Goal: Task Accomplishment & Management: Use online tool/utility

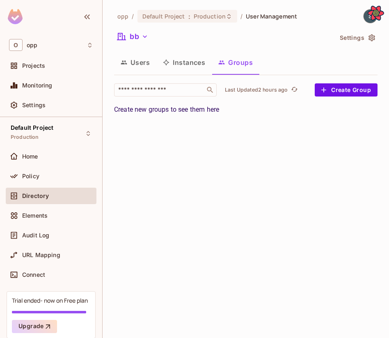
click at [20, 17] on img at bounding box center [15, 16] width 15 height 15
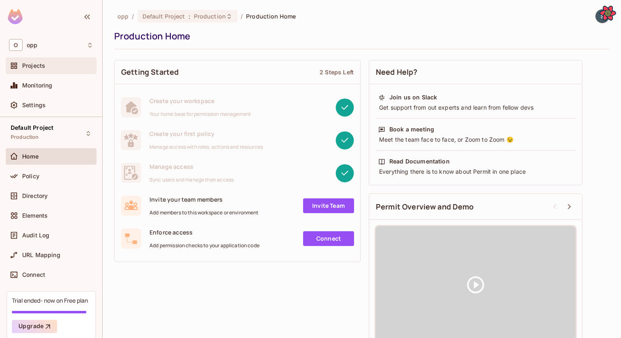
click at [47, 70] on div "Projects" at bounding box center [51, 66] width 84 height 10
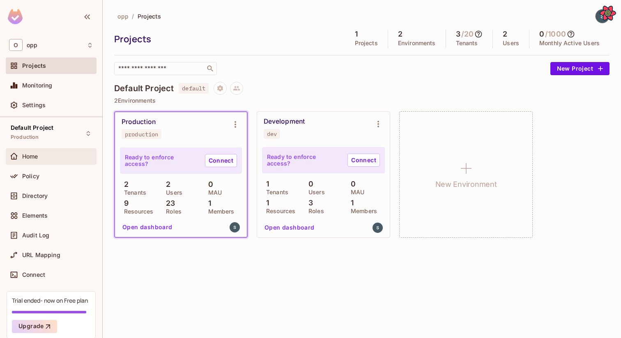
click at [42, 152] on div "Home" at bounding box center [51, 157] width 84 height 10
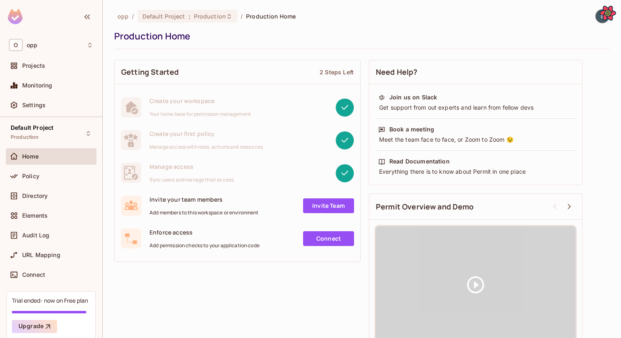
click at [608, 15] on icon "Open React Query Devtools" at bounding box center [608, 13] width 16 height 15
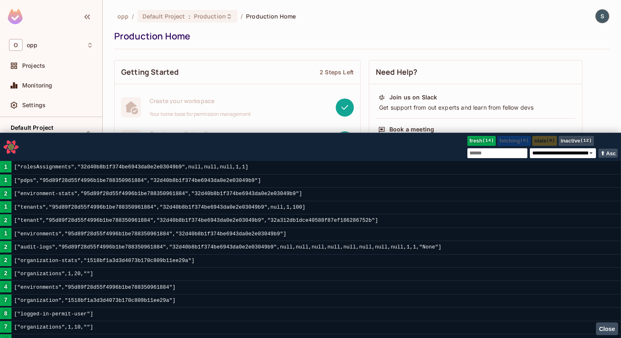
click at [10, 150] on icon "Close React Query Devtools" at bounding box center [11, 147] width 6 height 5
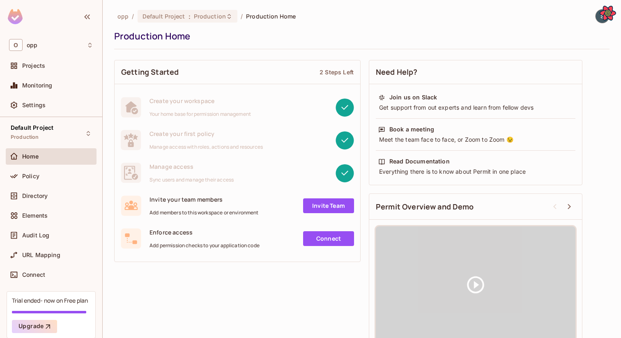
click at [611, 17] on icon "Open React Query Devtools" at bounding box center [607, 13] width 15 height 13
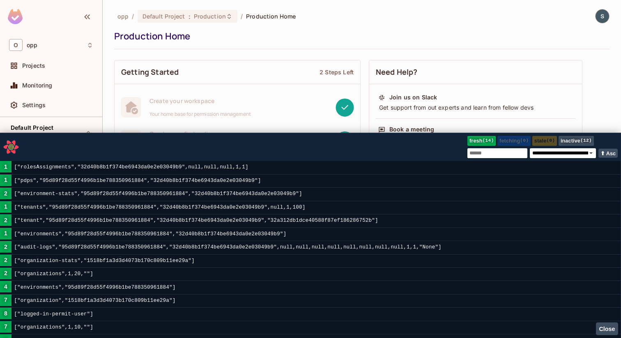
click at [14, 145] on icon "Close React Query Devtools" at bounding box center [10, 146] width 15 height 13
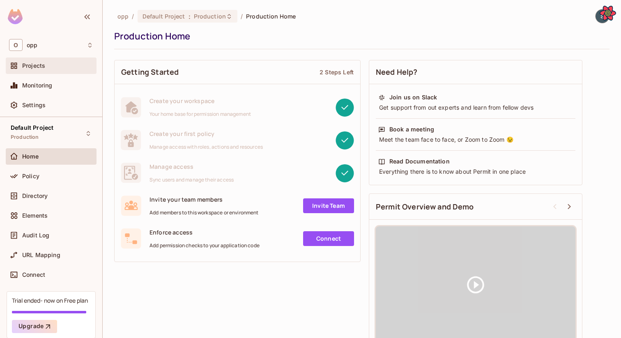
click at [64, 66] on div "Projects" at bounding box center [57, 65] width 71 height 7
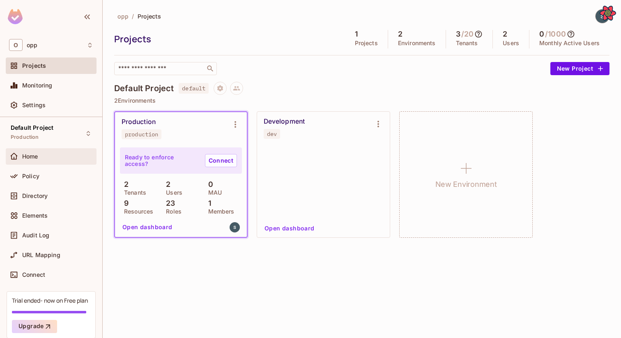
click at [49, 159] on div "Home" at bounding box center [57, 156] width 71 height 7
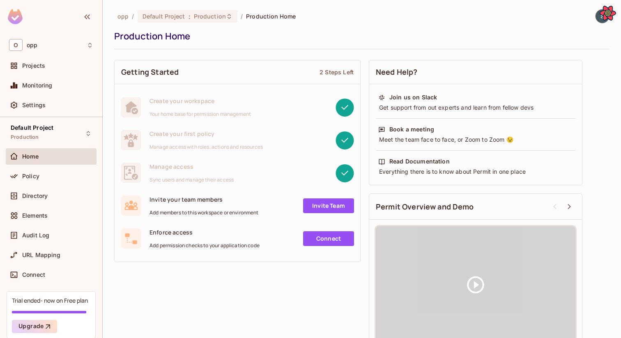
scroll to position [19, 0]
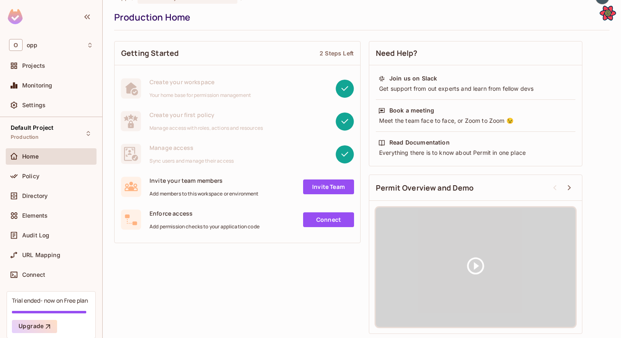
click at [301, 280] on div "Getting Started 2 Steps Left Create your workspace Your home base for permissio…" at bounding box center [361, 187] width 495 height 301
click at [41, 66] on span "Projects" at bounding box center [33, 65] width 23 height 7
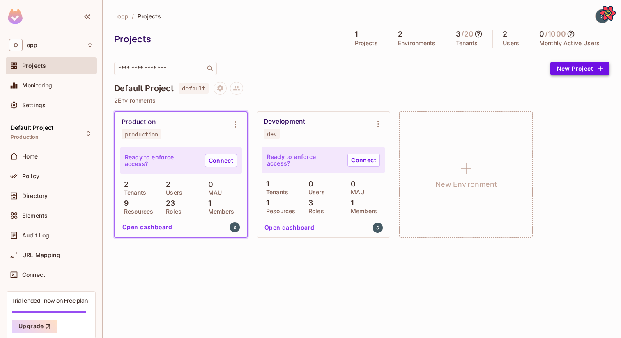
click at [565, 69] on button "New Project" at bounding box center [579, 68] width 59 height 13
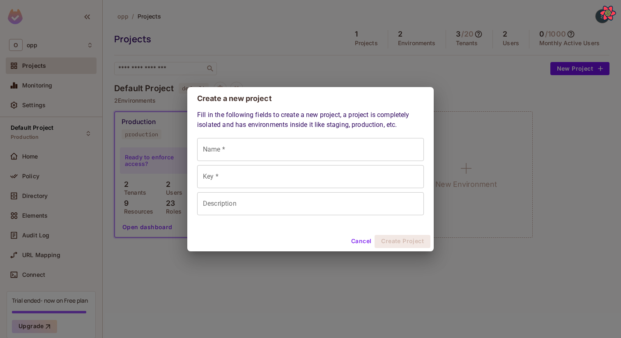
click at [487, 85] on div "Create a new project Fill in the following fields to create a new project, a pr…" at bounding box center [310, 169] width 621 height 338
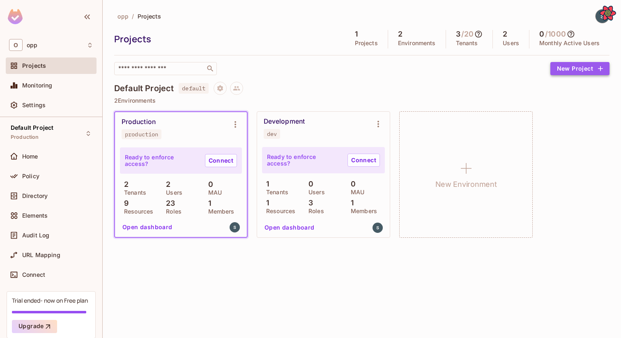
click at [586, 67] on button "New Project" at bounding box center [579, 68] width 59 height 13
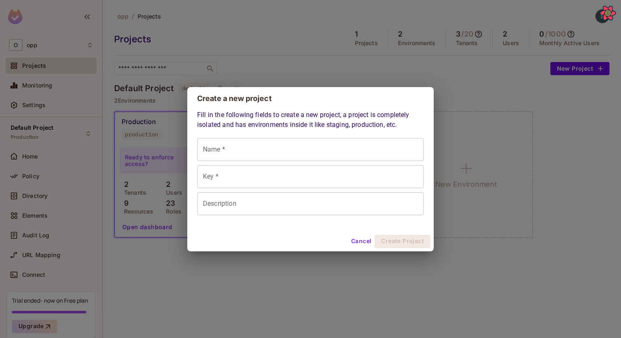
click at [512, 70] on div "Create a new project Fill in the following fields to create a new project, a pr…" at bounding box center [310, 169] width 621 height 338
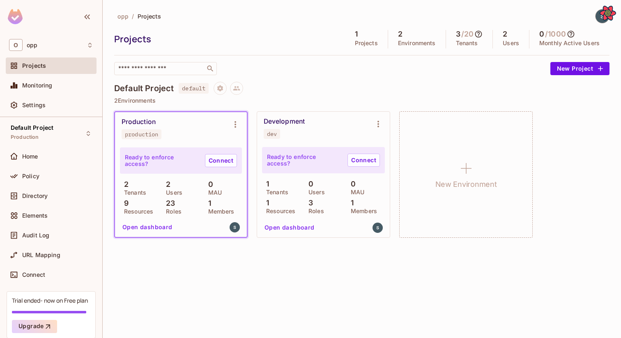
click at [585, 59] on div "opp / Projects Projects 1 Projects 2 Environments 3 / 20 Tenants 2 Users 0 / 10…" at bounding box center [361, 42] width 495 height 66
click at [579, 67] on button "New Project" at bounding box center [579, 68] width 59 height 13
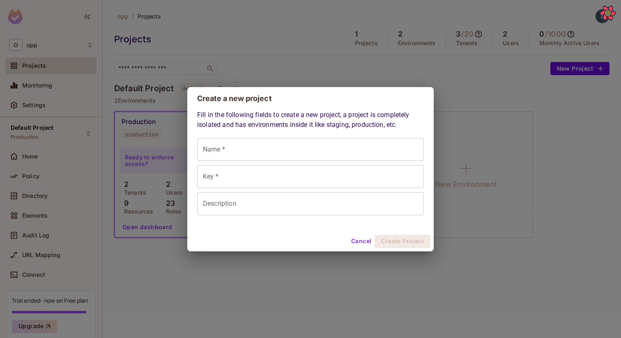
click at [465, 77] on div "Create a new project Fill in the following fields to create a new project, a pr…" at bounding box center [310, 169] width 621 height 338
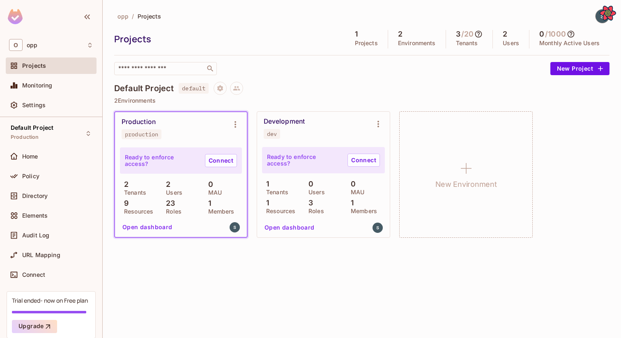
click at [465, 77] on div "opp / Projects Projects 1 Projects 2 Environments 3 / 20 Tenants 2 Users 0 / 10…" at bounding box center [361, 128] width 495 height 238
click at [459, 76] on div at bounding box center [459, 76] width 0 height 0
click at [439, 81] on div "opp / Projects Projects 1 Projects 2 Environments 3 / 20 Tenants 2 Users 0 / 10…" at bounding box center [361, 128] width 495 height 238
click at [273, 84] on div "Default Project default" at bounding box center [361, 88] width 495 height 13
click at [362, 74] on div "​" at bounding box center [330, 68] width 432 height 13
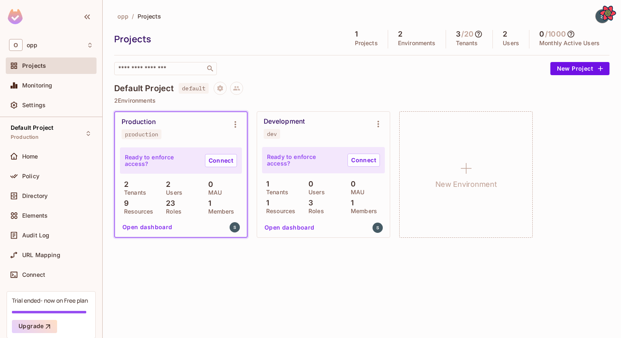
click at [440, 87] on div "Default Project default" at bounding box center [361, 88] width 495 height 13
click at [565, 73] on button "New Project" at bounding box center [579, 68] width 59 height 13
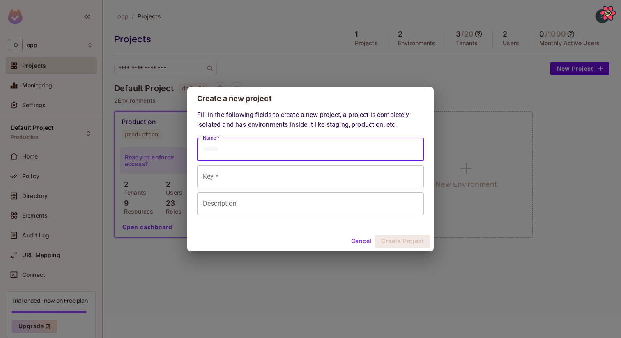
click at [354, 157] on input "Name *" at bounding box center [310, 149] width 227 height 23
type input "*"
type input "**"
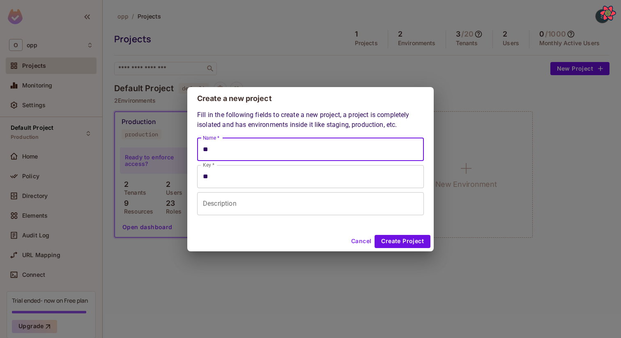
type input "***"
type input "****"
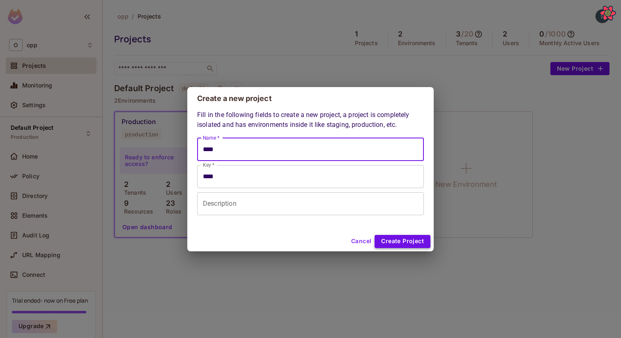
click at [403, 242] on button "Create Project" at bounding box center [402, 241] width 56 height 13
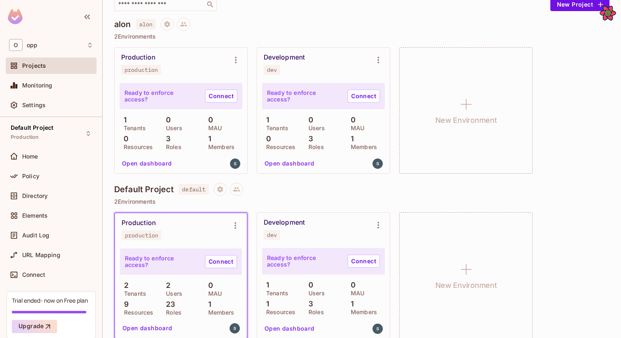
scroll to position [74, 0]
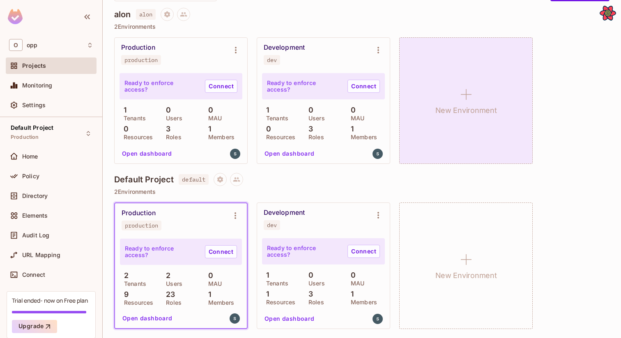
click at [469, 110] on h1 "New Environment" at bounding box center [466, 110] width 62 height 12
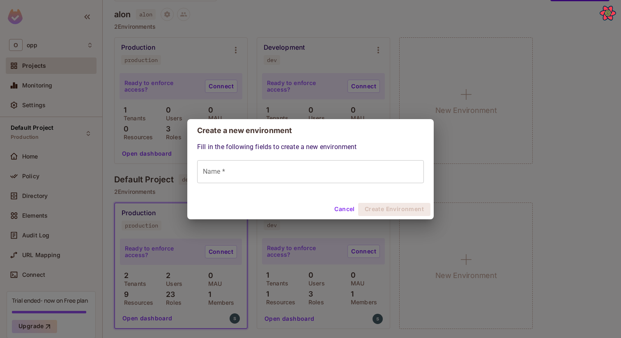
click at [369, 154] on div "Fill in the following fields to create a new environment Name * Name *" at bounding box center [310, 162] width 227 height 41
click at [369, 166] on input "Name *" at bounding box center [310, 171] width 227 height 23
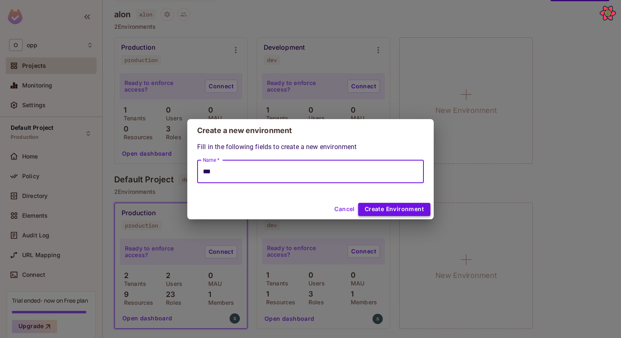
type input "***"
click at [404, 214] on button "Create Environment" at bounding box center [394, 209] width 72 height 13
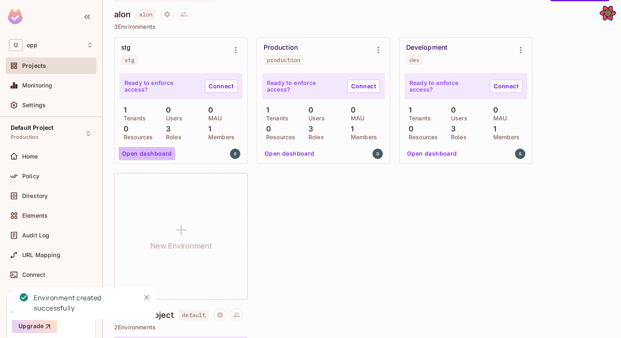
click at [142, 156] on button "Open dashboard" at bounding box center [147, 153] width 57 height 13
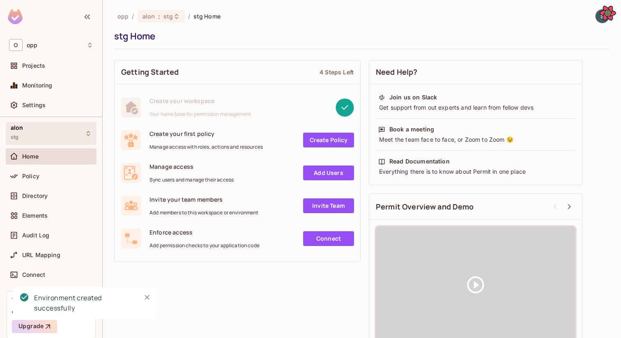
click at [37, 126] on div "alon stg" at bounding box center [51, 133] width 91 height 23
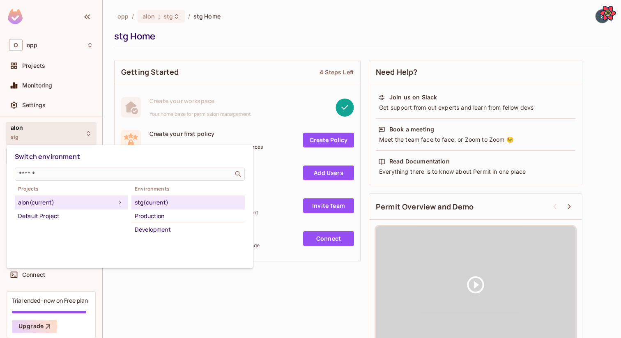
click at [103, 120] on div at bounding box center [310, 169] width 621 height 338
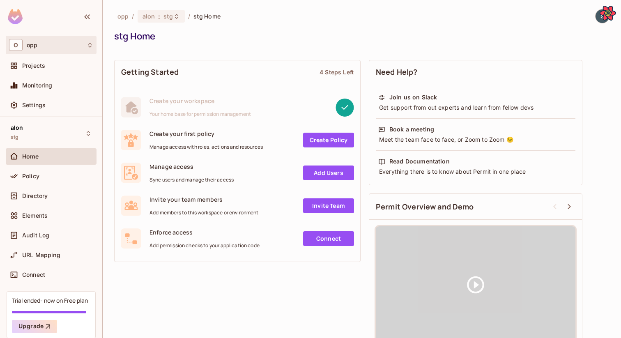
click at [57, 41] on div "O opp" at bounding box center [51, 45] width 84 height 12
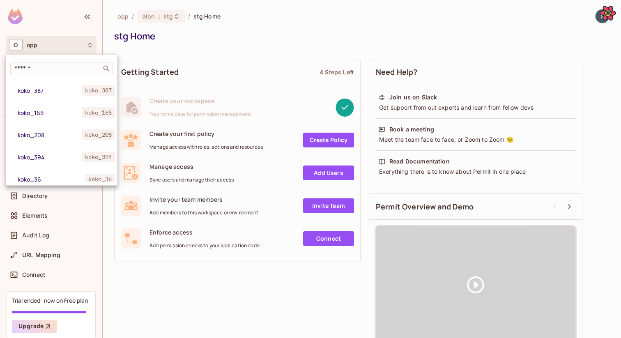
click at [66, 33] on div at bounding box center [310, 169] width 621 height 338
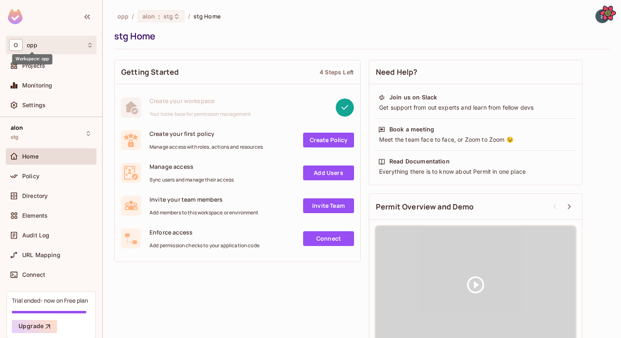
click at [33, 45] on span "opp" at bounding box center [32, 45] width 11 height 7
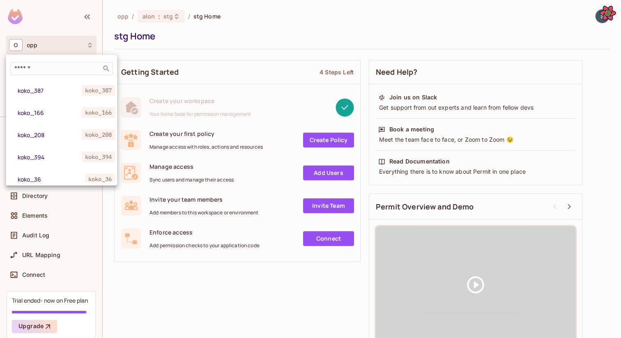
click at [33, 45] on div at bounding box center [310, 169] width 621 height 338
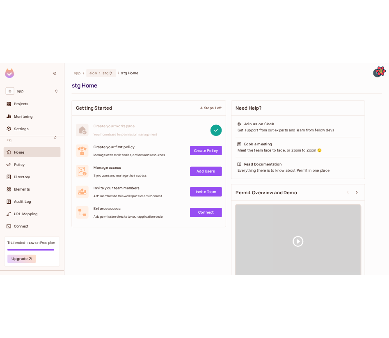
scroll to position [10, 0]
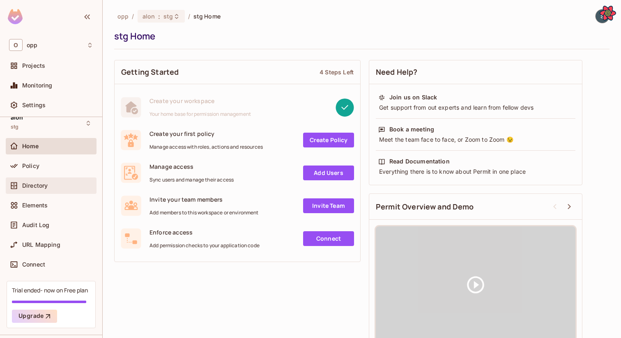
click at [29, 186] on span "Directory" at bounding box center [34, 185] width 25 height 7
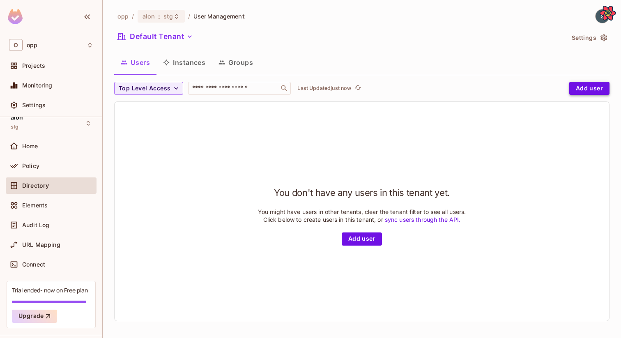
click at [588, 85] on button "Add user" at bounding box center [589, 88] width 40 height 13
click at [593, 90] on button "Add user" at bounding box center [589, 88] width 40 height 13
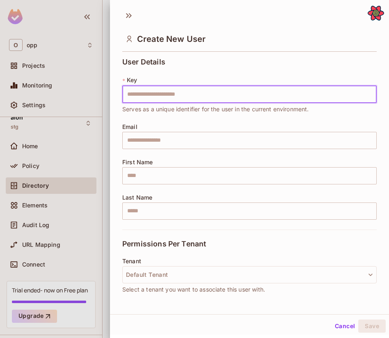
click at [270, 96] on input "text" at bounding box center [249, 94] width 255 height 17
type input "**********"
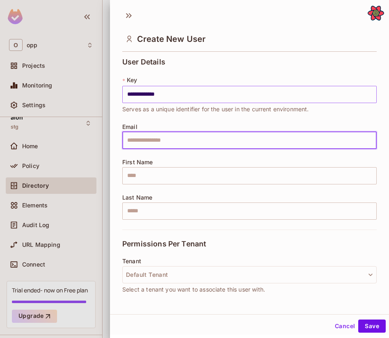
paste input "**********"
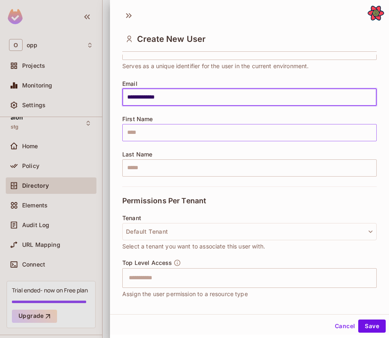
scroll to position [106, 0]
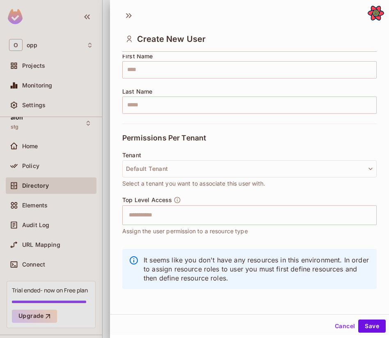
type input "**********"
click at [236, 181] on span "Select a tenant you want to associate this user with." at bounding box center [193, 183] width 143 height 9
click at [218, 210] on input "text" at bounding box center [242, 215] width 237 height 16
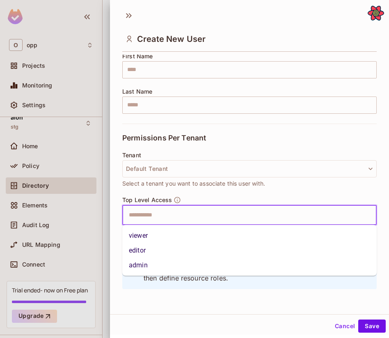
click at [173, 267] on li "admin" at bounding box center [249, 265] width 255 height 15
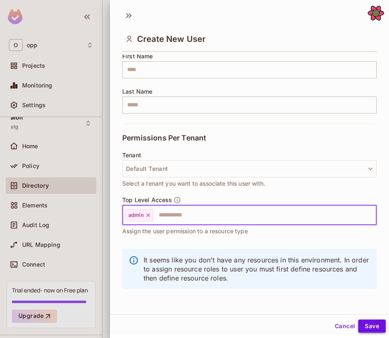
click at [377, 325] on button "Save" at bounding box center [372, 325] width 28 height 13
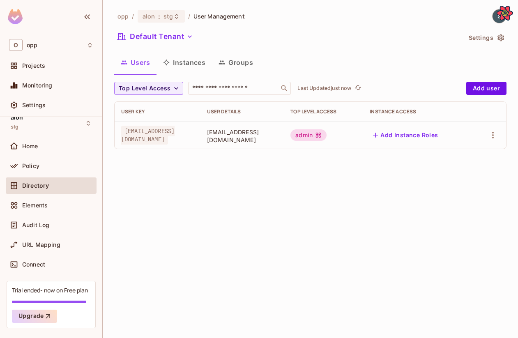
click at [423, 133] on button "Add Instance Roles" at bounding box center [405, 135] width 71 height 13
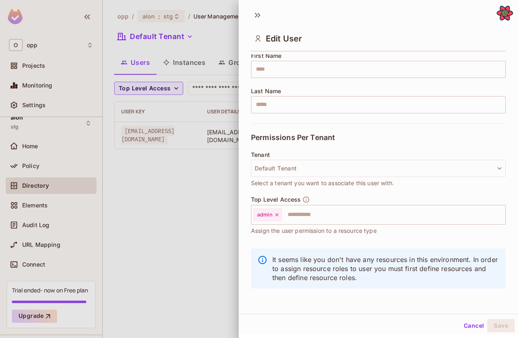
scroll to position [1, 0]
click at [235, 255] on div at bounding box center [259, 169] width 518 height 338
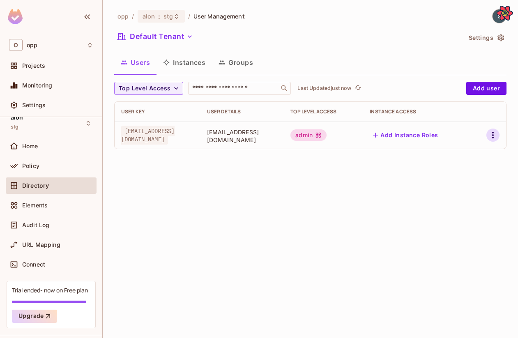
click at [494, 131] on icon "button" at bounding box center [493, 135] width 10 height 10
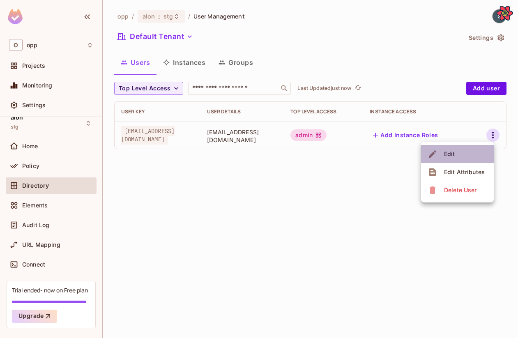
click at [471, 158] on li "Edit" at bounding box center [457, 154] width 73 height 18
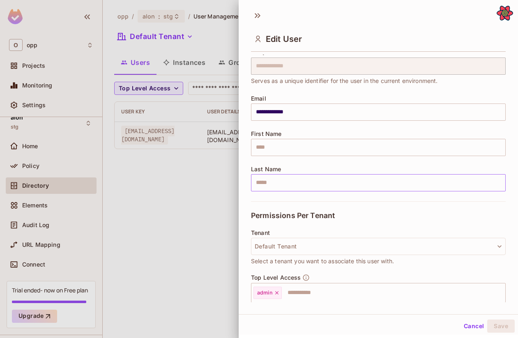
scroll to position [106, 0]
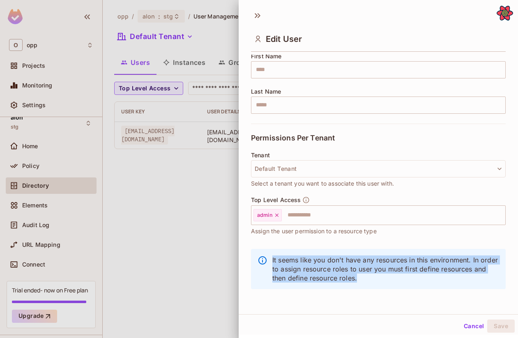
drag, startPoint x: 354, startPoint y: 283, endPoint x: 264, endPoint y: 255, distance: 93.1
click at [264, 255] on div "It seems like you don't have any resources in this environment. In order to ass…" at bounding box center [378, 269] width 255 height 40
click at [277, 257] on p "It seems like you don't have any resources in this environment. In order to ass…" at bounding box center [385, 268] width 227 height 27
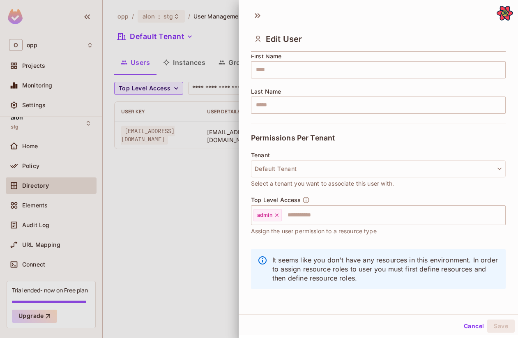
click at [166, 257] on div at bounding box center [259, 169] width 518 height 338
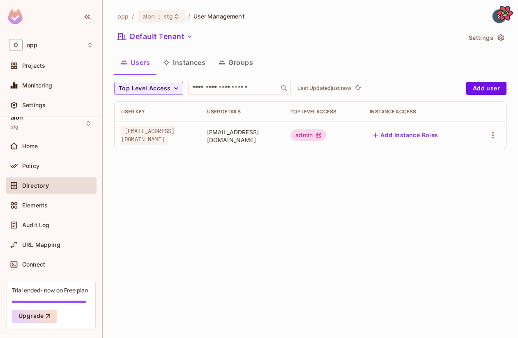
click at [189, 68] on button "Instances" at bounding box center [183, 62] width 55 height 21
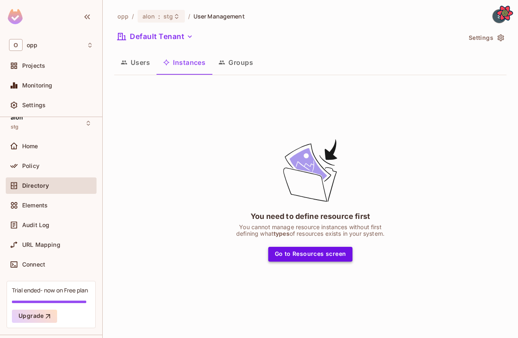
click at [299, 251] on button "Go to Resources screen" at bounding box center [310, 254] width 85 height 15
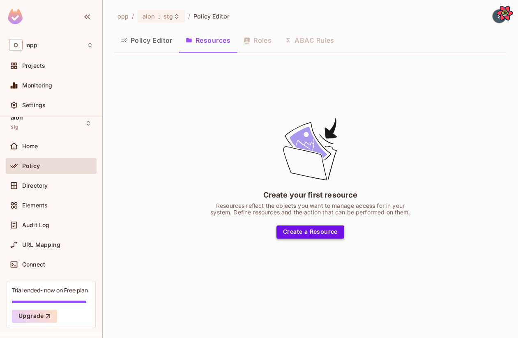
click at [310, 228] on button "Create a Resource" at bounding box center [310, 231] width 68 height 13
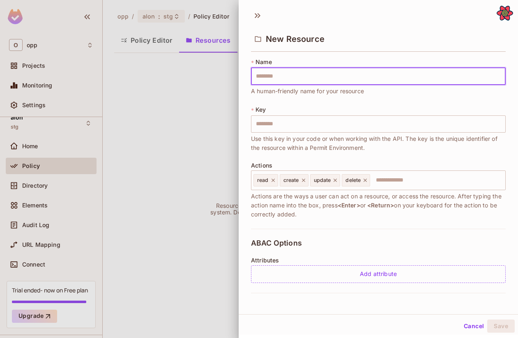
type input "*"
type input "***"
type input "****"
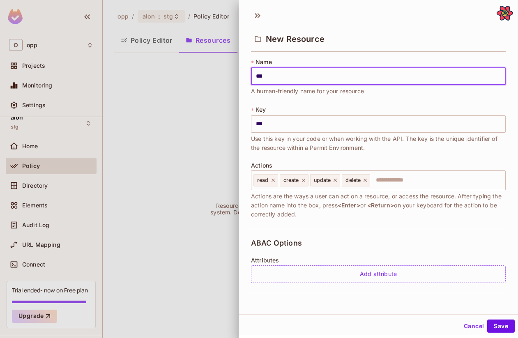
type input "****"
type input "***"
type input "**"
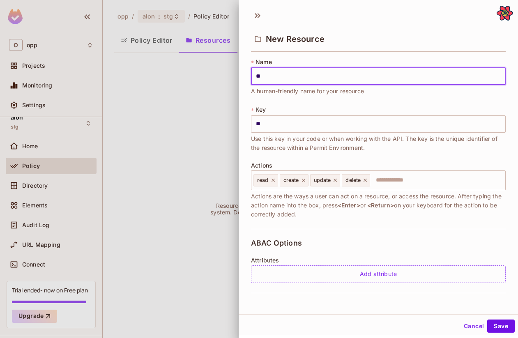
type input "*"
type input "**"
type input "***"
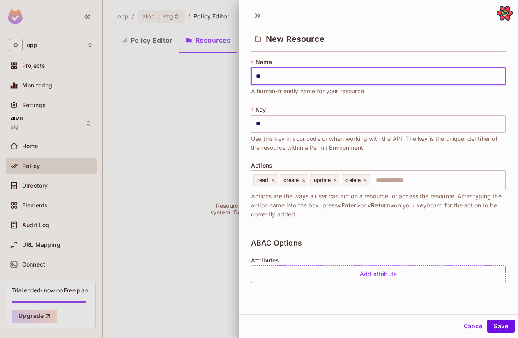
type input "***"
type input "****"
type input "*****"
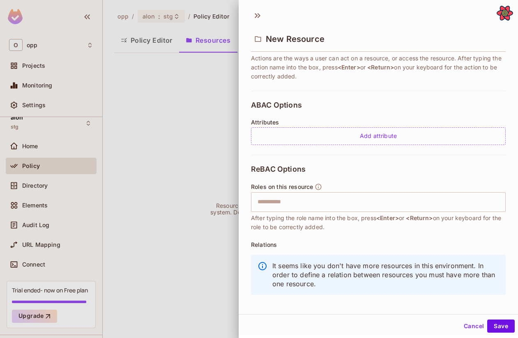
scroll to position [145, 0]
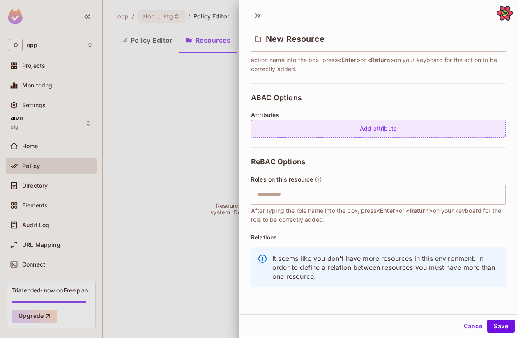
type input "*****"
click at [322, 126] on div "Add attribute" at bounding box center [378, 129] width 255 height 18
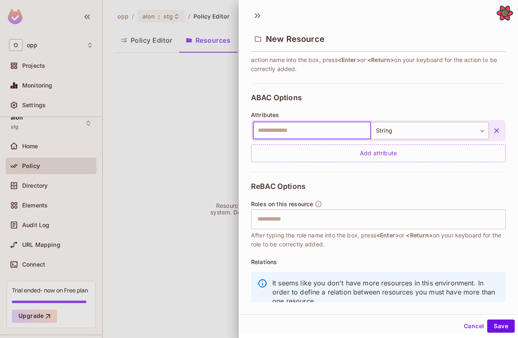
click at [308, 130] on input "text" at bounding box center [312, 130] width 118 height 17
type input "***"
click at [461, 128] on body "**********" at bounding box center [259, 169] width 518 height 338
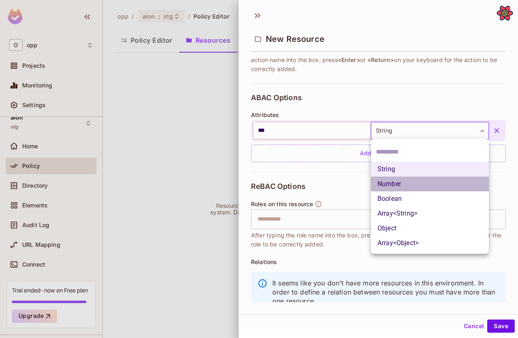
click at [437, 183] on li "Number" at bounding box center [430, 184] width 118 height 15
type input "******"
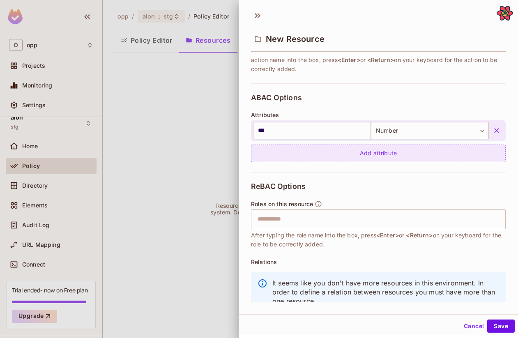
click at [411, 155] on div "Add attribute" at bounding box center [378, 154] width 255 height 18
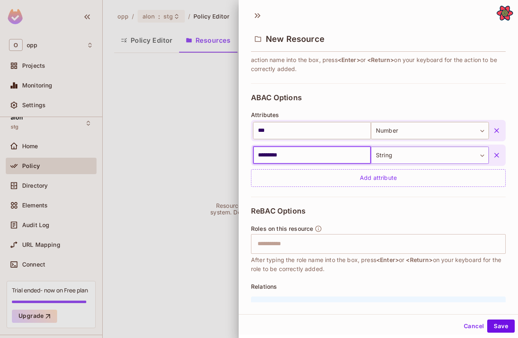
click at [454, 159] on body "**********" at bounding box center [259, 169] width 518 height 338
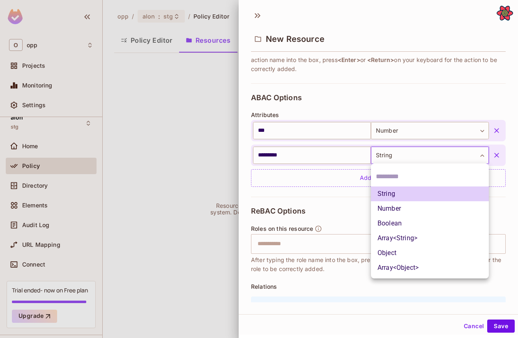
click at [303, 150] on div at bounding box center [259, 169] width 518 height 338
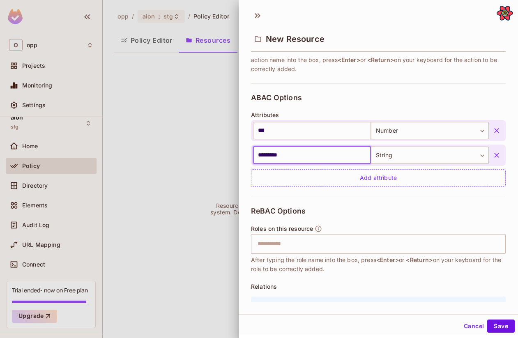
click at [301, 159] on input "*********" at bounding box center [312, 155] width 118 height 17
type input "*********"
click at [402, 158] on body "**********" at bounding box center [259, 169] width 518 height 338
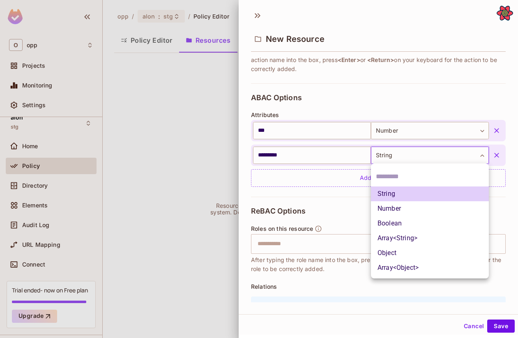
click at [397, 218] on li "Boolean" at bounding box center [430, 223] width 118 height 15
type input "****"
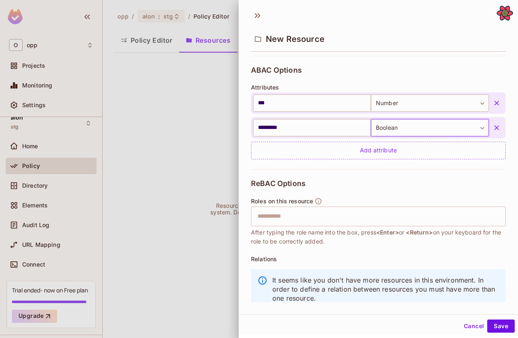
scroll to position [181, 0]
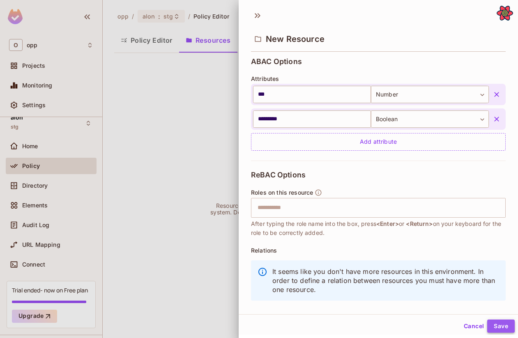
click at [492, 325] on button "Save" at bounding box center [501, 325] width 28 height 13
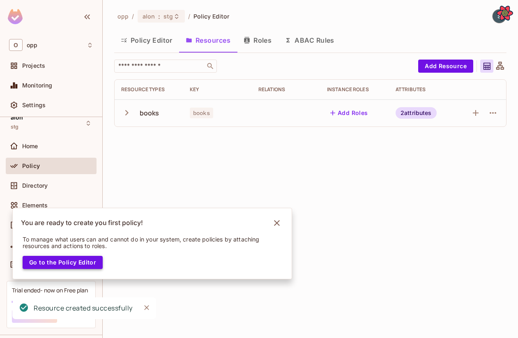
click at [29, 256] on button "Go to the Policy Editor" at bounding box center [63, 262] width 80 height 13
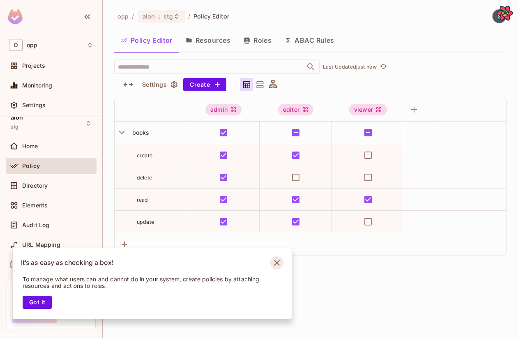
click at [279, 262] on icon "Notifications Alt+T" at bounding box center [276, 262] width 13 height 13
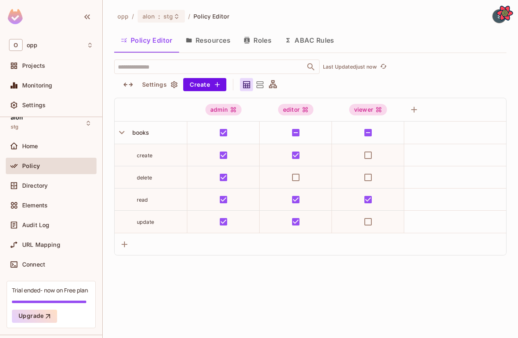
click at [306, 34] on button "ABAC Rules" at bounding box center [309, 40] width 63 height 21
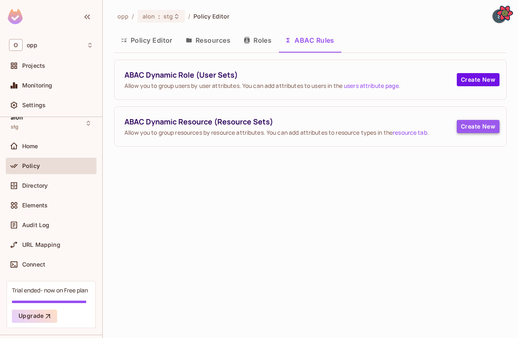
click at [490, 124] on button "Create New" at bounding box center [478, 126] width 43 height 13
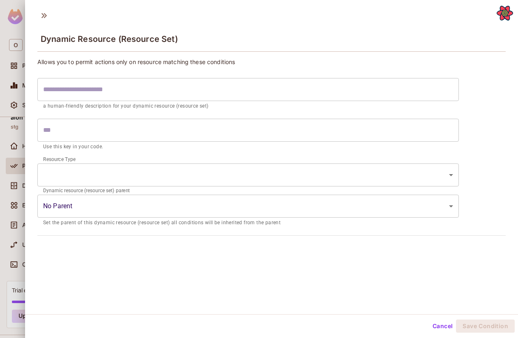
click at [256, 86] on input "text" at bounding box center [247, 89] width 421 height 23
click at [45, 16] on icon at bounding box center [43, 15] width 5 height 5
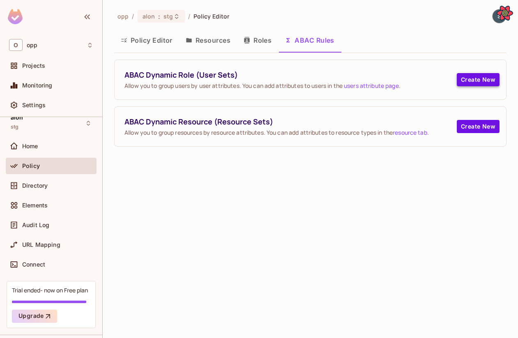
click at [487, 78] on button "Create New" at bounding box center [478, 79] width 43 height 13
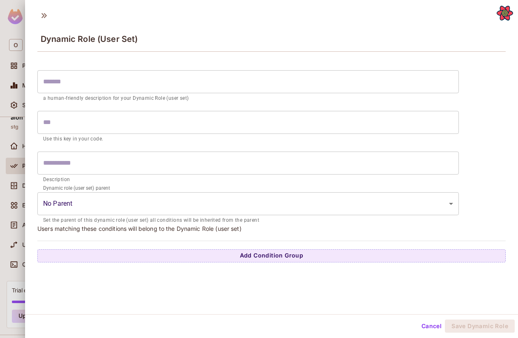
click at [347, 201] on body "**********" at bounding box center [259, 169] width 518 height 338
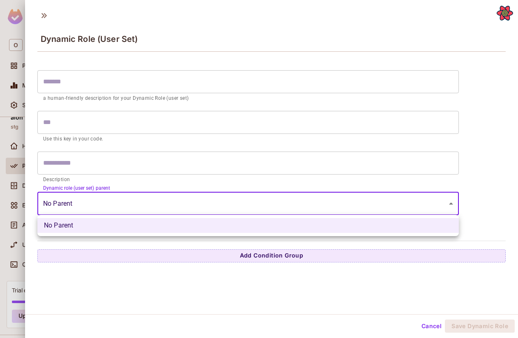
click at [347, 201] on div at bounding box center [259, 169] width 518 height 338
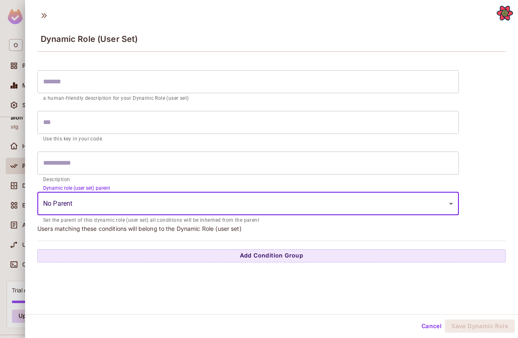
click at [303, 78] on input "text" at bounding box center [247, 81] width 421 height 23
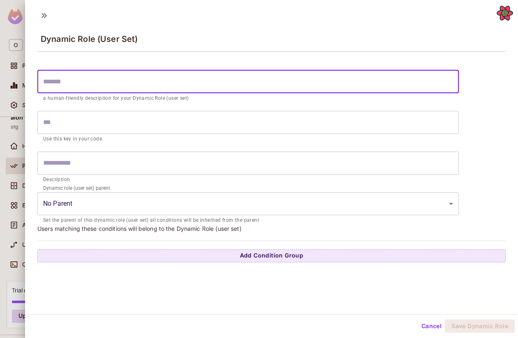
type input "*"
type input "**"
type input "***"
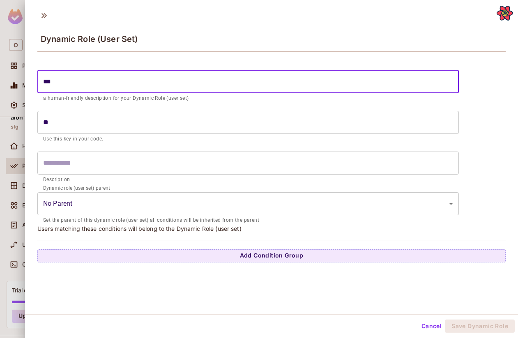
type input "***"
type input "****"
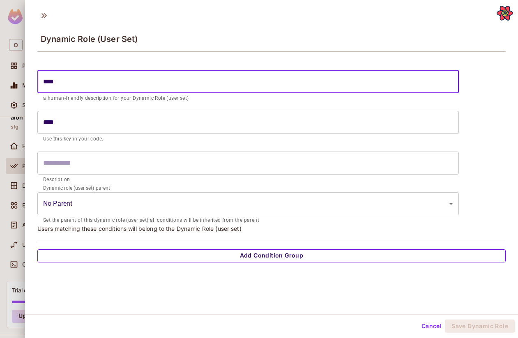
type input "****"
click at [282, 259] on button "Add Condition Group" at bounding box center [271, 255] width 468 height 13
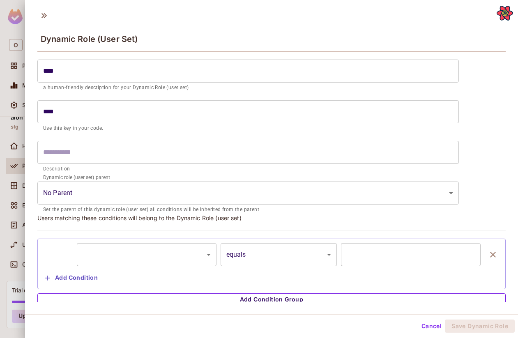
scroll to position [14, 0]
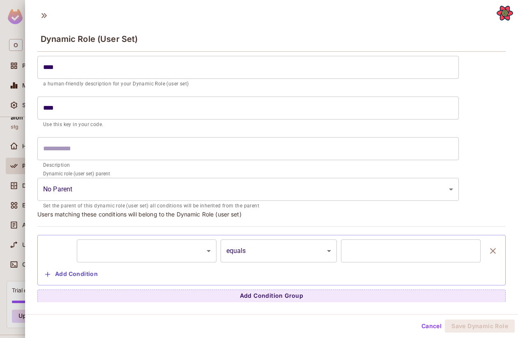
click at [205, 260] on body "**********" at bounding box center [259, 169] width 518 height 338
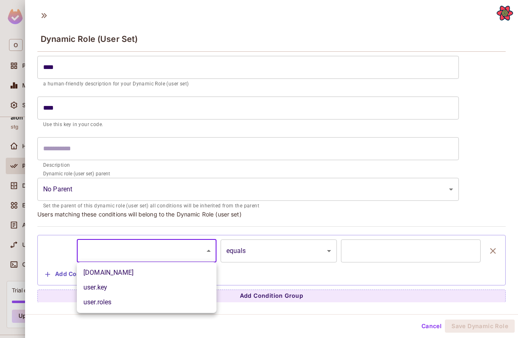
click at [374, 255] on div at bounding box center [259, 169] width 518 height 338
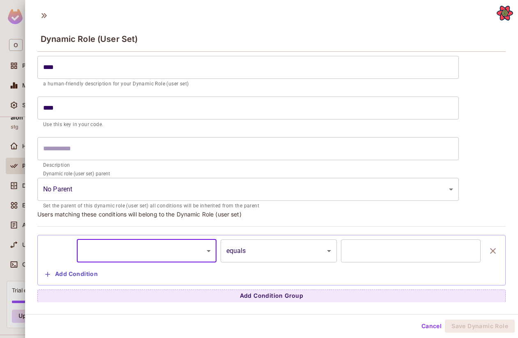
click at [374, 255] on input "text" at bounding box center [411, 250] width 140 height 23
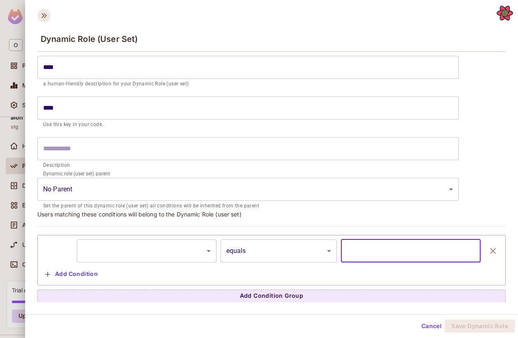
click at [44, 18] on icon at bounding box center [43, 15] width 13 height 13
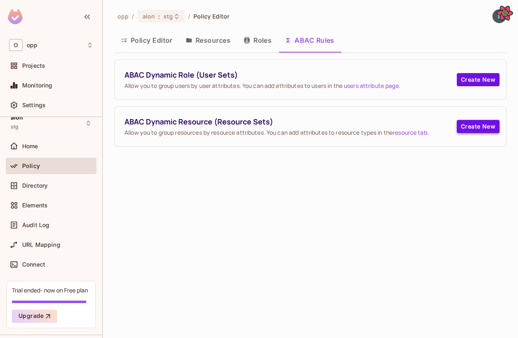
click at [493, 127] on button "Create New" at bounding box center [478, 126] width 43 height 13
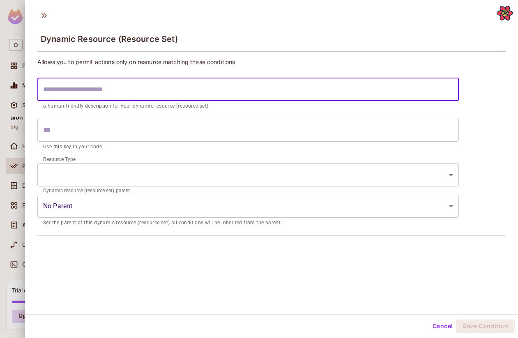
click at [268, 91] on input "text" at bounding box center [247, 89] width 421 height 23
type input "*"
type input "**"
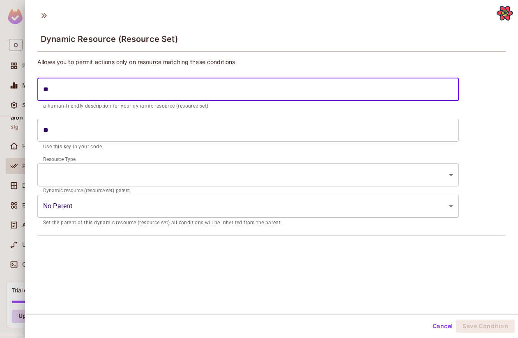
type input "***"
type input "****"
type input "*****"
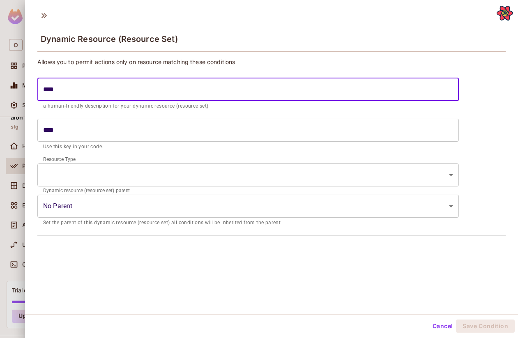
type input "*****"
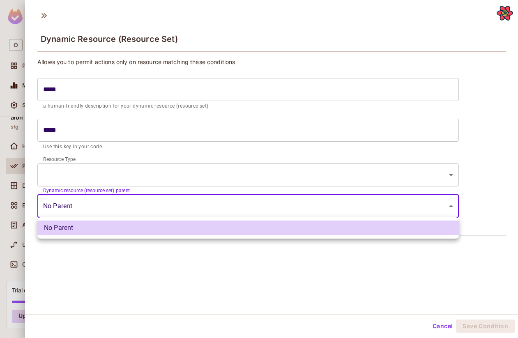
click at [203, 205] on body "**********" at bounding box center [259, 169] width 518 height 338
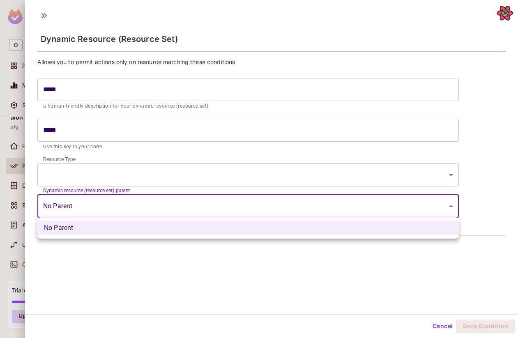
click at [203, 204] on div at bounding box center [259, 169] width 518 height 338
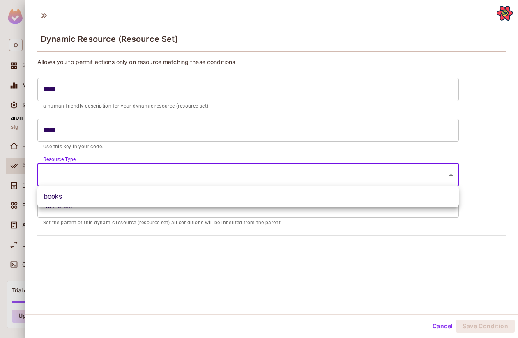
click at [201, 176] on body "**********" at bounding box center [259, 169] width 518 height 338
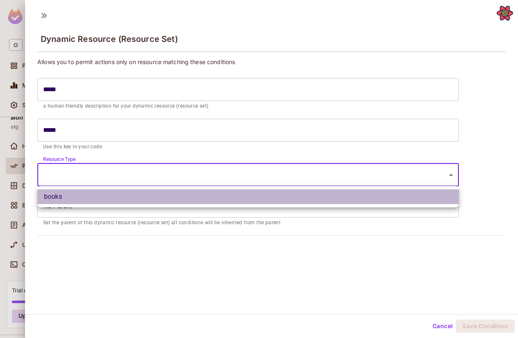
click at [198, 192] on li "books" at bounding box center [247, 196] width 421 height 15
type input "*****"
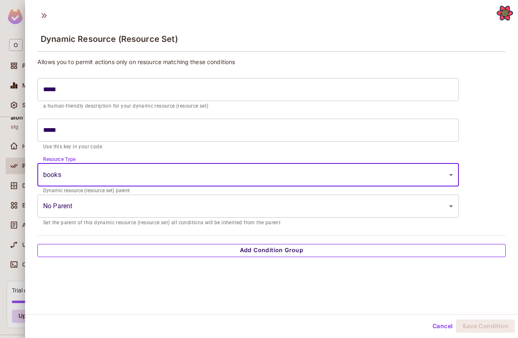
click at [230, 246] on button "Add Condition Group" at bounding box center [271, 250] width 468 height 13
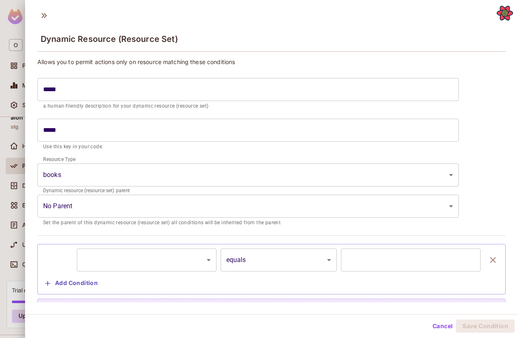
click at [153, 267] on body "**********" at bounding box center [259, 169] width 518 height 338
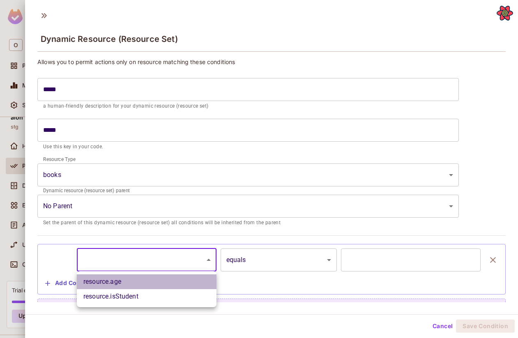
click at [98, 281] on li "resource.age" at bounding box center [147, 281] width 140 height 15
type input "**********"
type input "*"
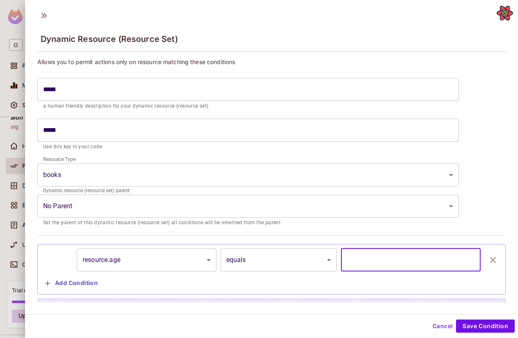
click at [448, 263] on input "*" at bounding box center [411, 259] width 140 height 23
click at [323, 250] on body "**********" at bounding box center [259, 169] width 518 height 338
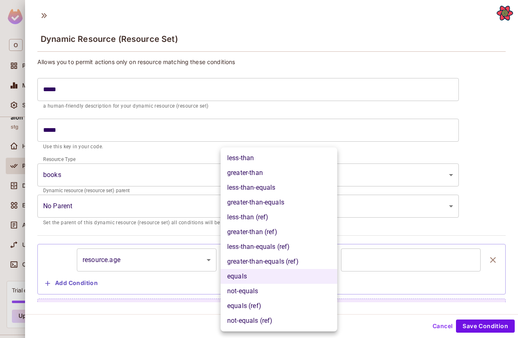
click at [70, 252] on div at bounding box center [259, 169] width 518 height 338
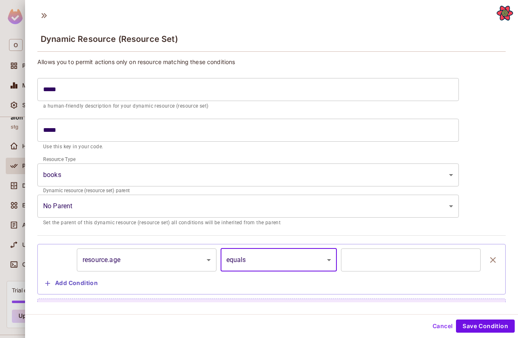
click at [131, 261] on body "**********" at bounding box center [259, 169] width 518 height 338
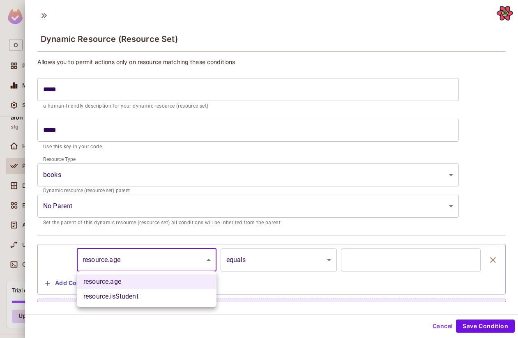
click at [122, 301] on li "resource.isStudent" at bounding box center [147, 296] width 140 height 15
type input "**********"
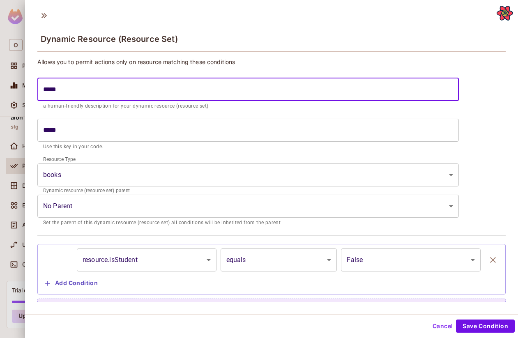
click at [70, 90] on input "*****" at bounding box center [247, 89] width 421 height 23
type input "*"
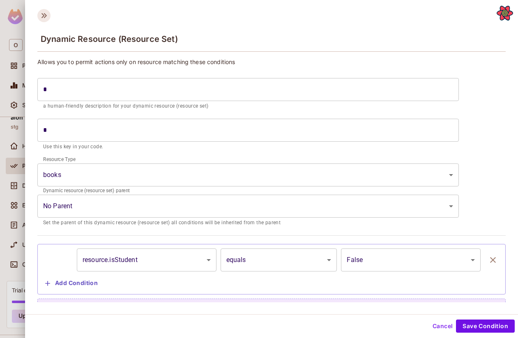
click at [45, 19] on icon at bounding box center [43, 15] width 13 height 13
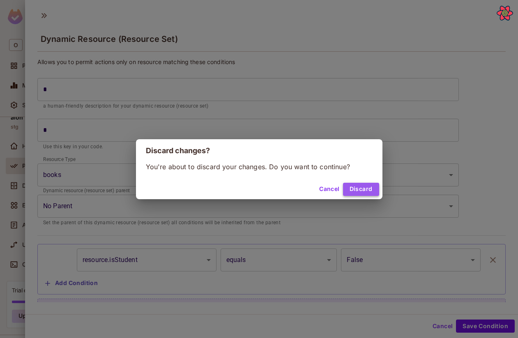
click at [367, 194] on button "Discard" at bounding box center [361, 189] width 36 height 13
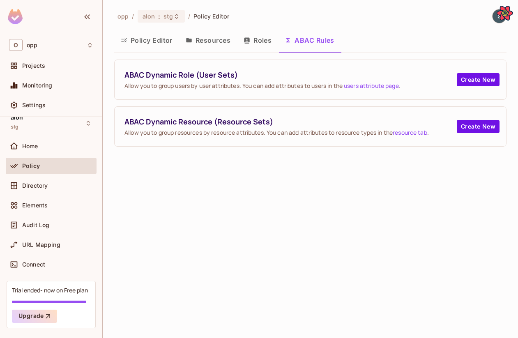
click at [211, 54] on div "opp / alon : stg / Policy Editor Policy Editor Resources Roles ABAC Rules ABAC …" at bounding box center [310, 78] width 392 height 138
click at [209, 39] on button "Resources" at bounding box center [208, 40] width 58 height 21
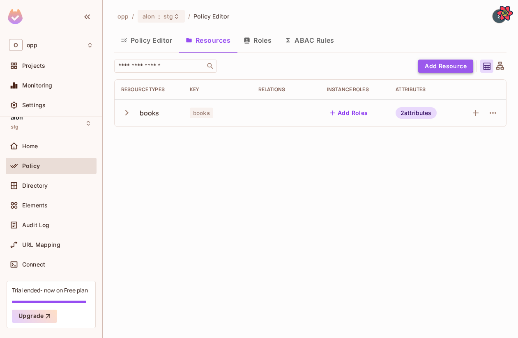
click at [438, 63] on button "Add Resource" at bounding box center [445, 66] width 55 height 13
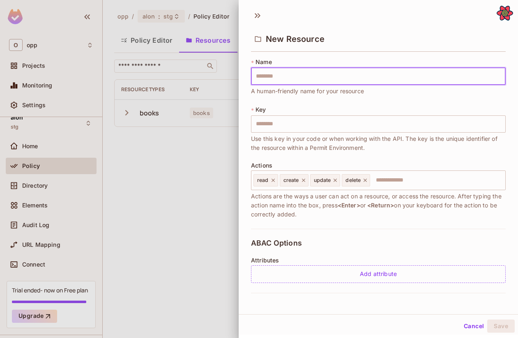
type input "*"
type input "**"
type input "***"
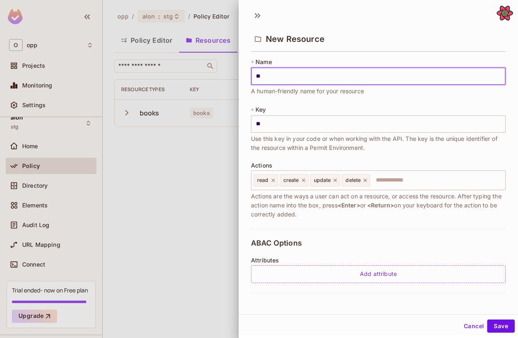
type input "***"
type input "****"
type input "*****"
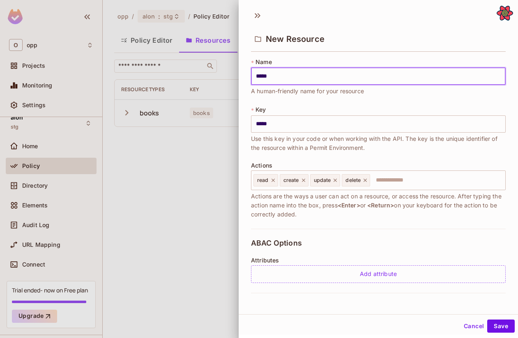
type input "******"
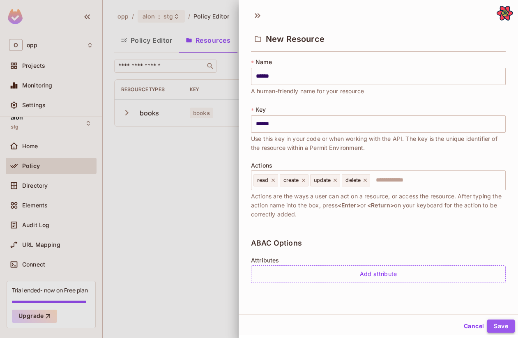
click at [509, 324] on button "Save" at bounding box center [501, 325] width 28 height 13
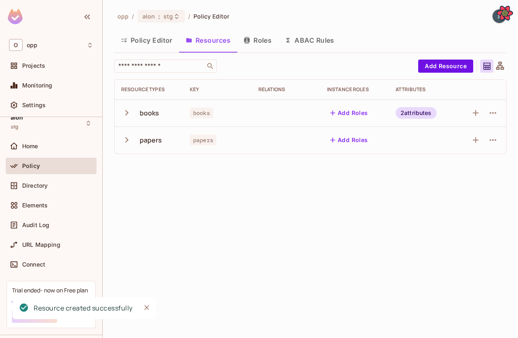
click at [316, 39] on button "ABAC Rules" at bounding box center [309, 40] width 63 height 21
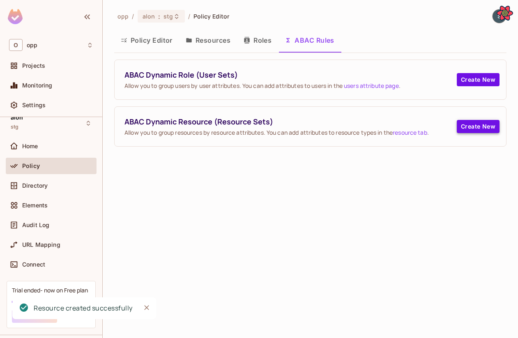
click at [487, 124] on button "Create New" at bounding box center [478, 126] width 43 height 13
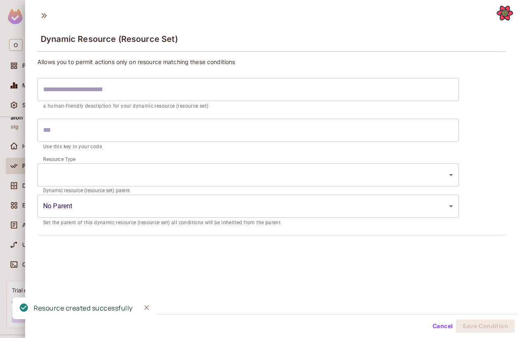
click at [154, 162] on div "Resource Type ​ ​" at bounding box center [247, 174] width 421 height 31
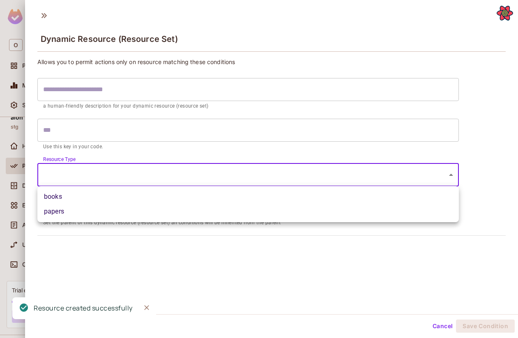
click at [153, 176] on body "**********" at bounding box center [259, 169] width 518 height 338
click at [140, 214] on li "papers" at bounding box center [247, 211] width 421 height 15
type input "******"
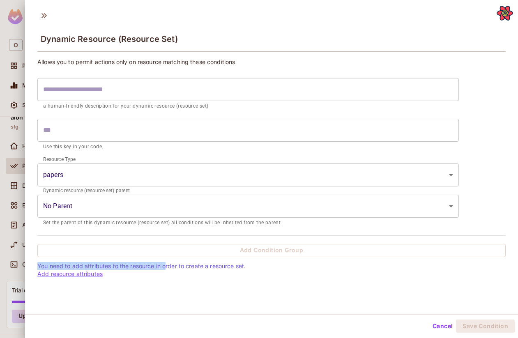
drag, startPoint x: 37, startPoint y: 265, endPoint x: 165, endPoint y: 267, distance: 128.1
click at [165, 267] on div "Allows you to permit actions only on resource matching these conditions ​ a hum…" at bounding box center [271, 166] width 493 height 223
click at [139, 302] on div "Dynamic Resource (Resource Set) Allows you to permit actions only on resource m…" at bounding box center [271, 160] width 493 height 308
click at [6, 265] on div at bounding box center [259, 169] width 518 height 338
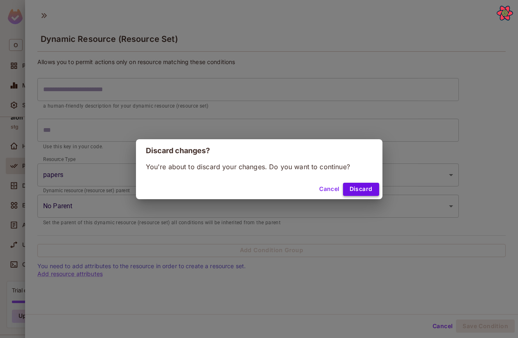
click at [371, 186] on button "Discard" at bounding box center [361, 189] width 36 height 13
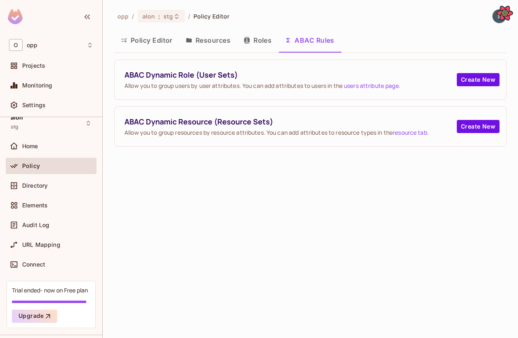
click at [147, 47] on button "Policy Editor" at bounding box center [146, 40] width 65 height 21
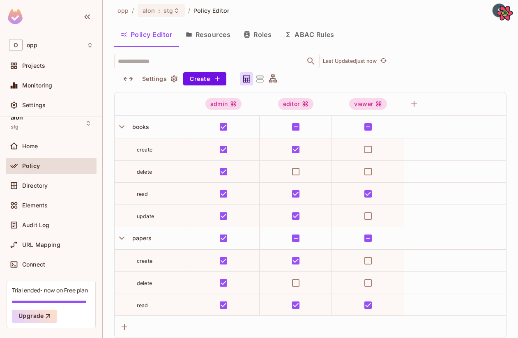
click at [209, 38] on button "Resources" at bounding box center [208, 34] width 58 height 21
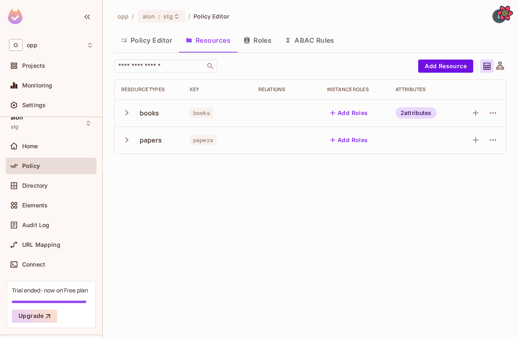
click at [134, 28] on div "opp / alon : stg / Policy Editor Policy Editor Resources Roles ABAC Rules ​ Add…" at bounding box center [310, 85] width 392 height 152
click at [139, 36] on button "Policy Editor" at bounding box center [146, 40] width 65 height 21
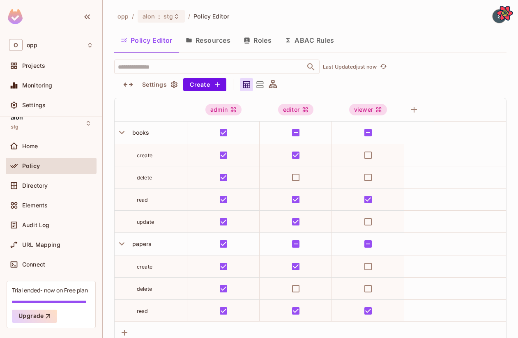
click at [203, 43] on button "Resources" at bounding box center [208, 40] width 58 height 21
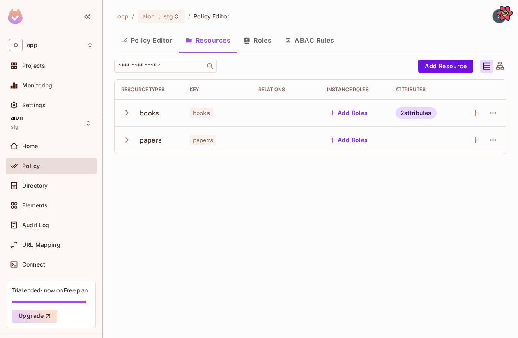
click at [484, 110] on div at bounding box center [481, 112] width 35 height 13
click at [489, 110] on icon "button" at bounding box center [493, 113] width 10 height 10
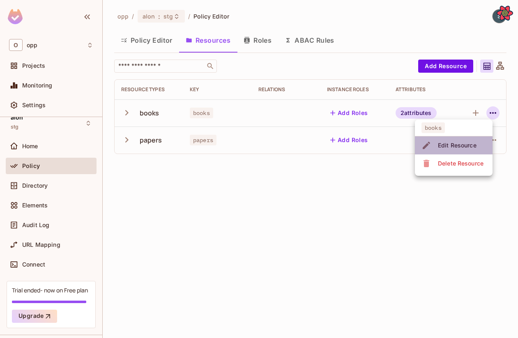
click at [473, 146] on div "Edit Resource" at bounding box center [457, 145] width 39 height 8
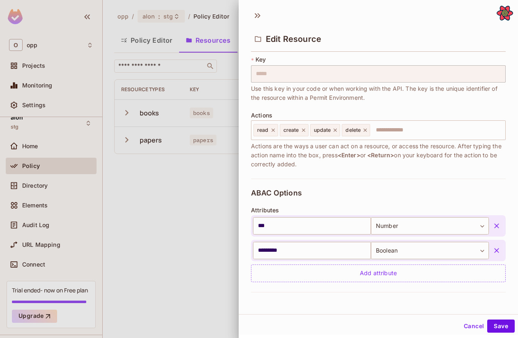
scroll to position [74, 0]
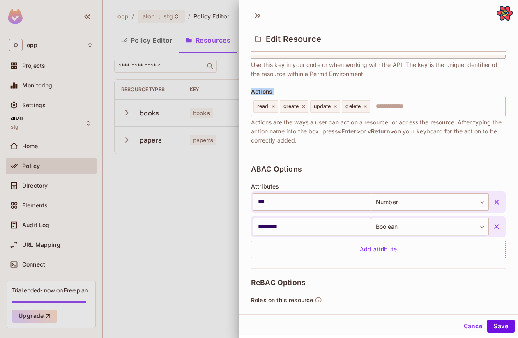
drag, startPoint x: 278, startPoint y: 92, endPoint x: 240, endPoint y: 92, distance: 37.8
click at [240, 92] on div "* Name ***** ​ A human-friendly name for your resource * Key ***** ​ Use this k…" at bounding box center [378, 179] width 279 height 248
click at [426, 94] on div "Actions read create update delete ​ Actions are the ways a user can act on a re…" at bounding box center [378, 116] width 255 height 57
click at [426, 99] on input "text" at bounding box center [436, 106] width 131 height 16
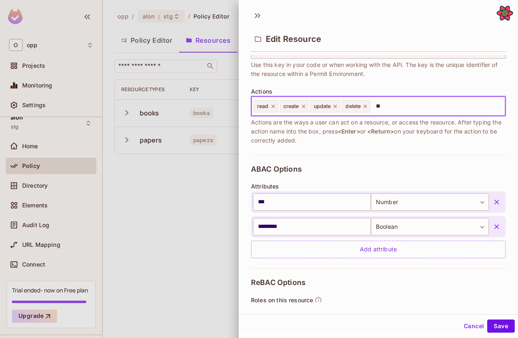
type input "***"
click at [474, 142] on span "Actions are the ways a user can act on a resource, or access the resource. Afte…" at bounding box center [378, 131] width 255 height 27
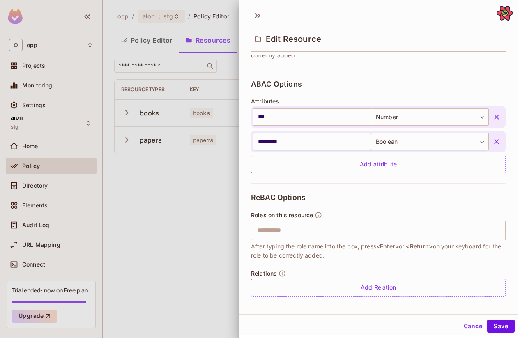
scroll to position [163, 0]
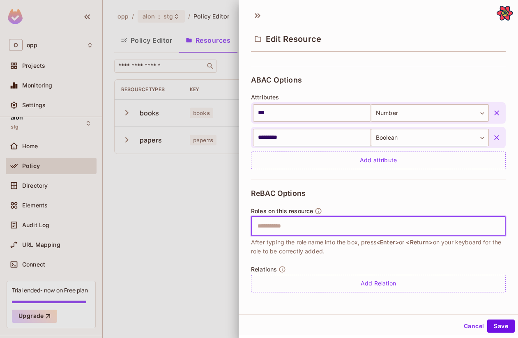
click at [370, 221] on input "text" at bounding box center [377, 226] width 249 height 16
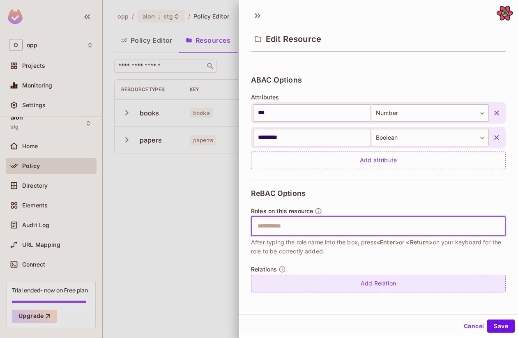
click at [355, 287] on div "Add Relation" at bounding box center [378, 284] width 255 height 18
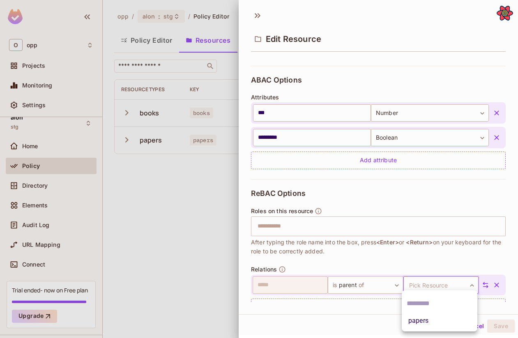
click at [409, 281] on body "**********" at bounding box center [259, 169] width 518 height 338
click at [414, 324] on li "papers" at bounding box center [440, 320] width 76 height 15
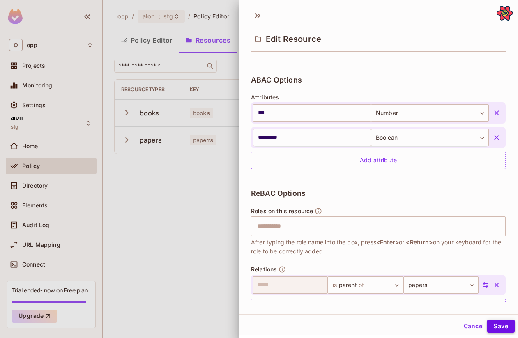
click at [508, 323] on button "Save" at bounding box center [501, 325] width 28 height 13
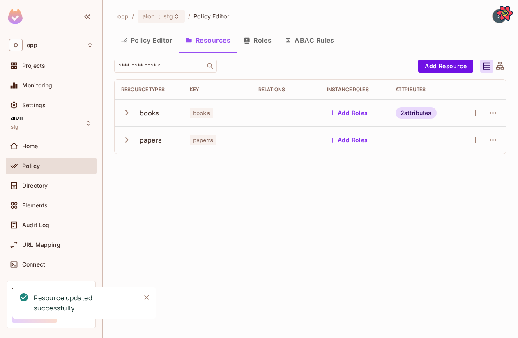
click at [501, 66] on icon at bounding box center [500, 66] width 10 height 10
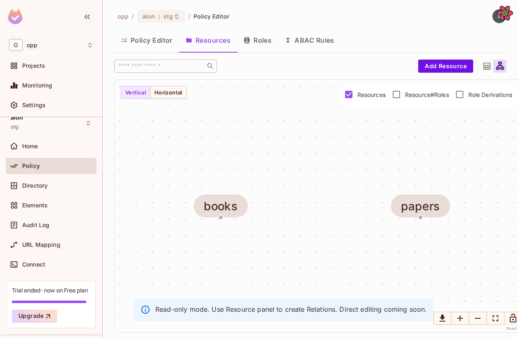
click at [476, 69] on div at bounding box center [476, 65] width 0 height 11
click at [486, 67] on icon at bounding box center [486, 66] width 7 height 7
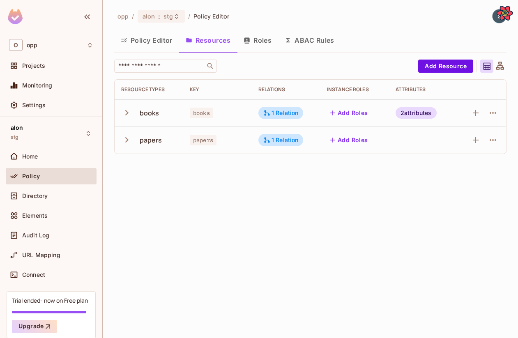
click at [498, 70] on icon at bounding box center [500, 66] width 10 height 10
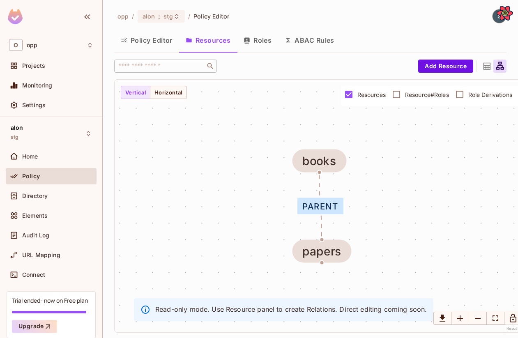
click at [417, 89] on label "Resource#Roles" at bounding box center [418, 94] width 61 height 17
click at [138, 38] on button "Policy Editor" at bounding box center [146, 40] width 65 height 21
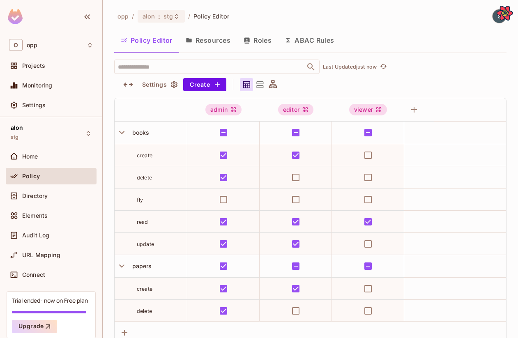
click at [271, 83] on icon at bounding box center [273, 84] width 8 height 8
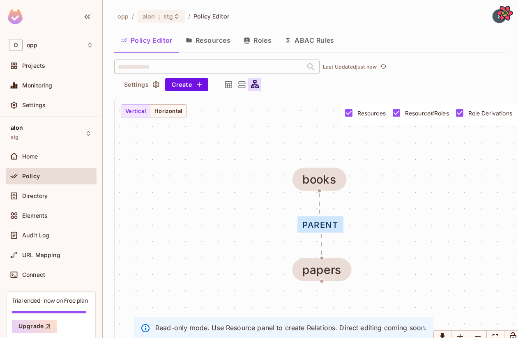
click at [224, 87] on icon at bounding box center [228, 85] width 10 height 10
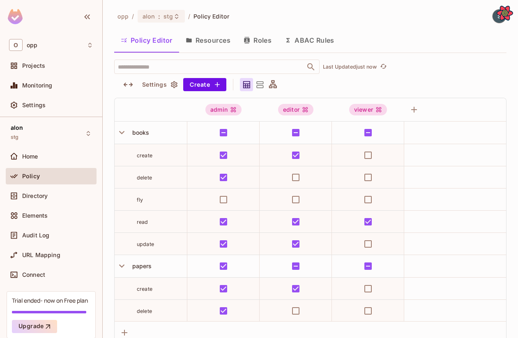
click at [274, 86] on icon at bounding box center [273, 84] width 8 height 8
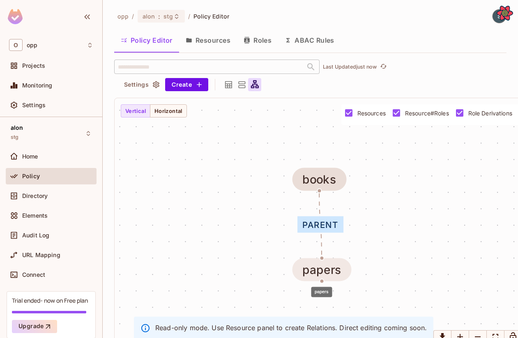
click at [321, 262] on div "papers" at bounding box center [321, 269] width 59 height 23
click at [170, 40] on button "Policy Editor" at bounding box center [146, 40] width 65 height 21
click at [241, 83] on icon at bounding box center [242, 85] width 10 height 10
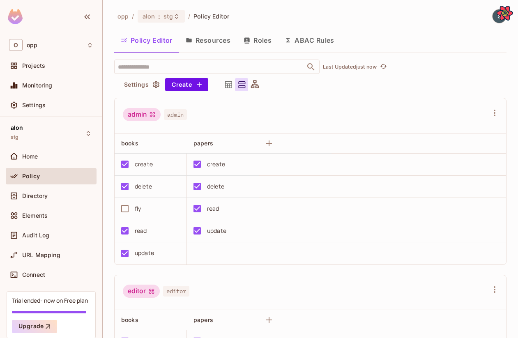
click at [228, 85] on icon at bounding box center [228, 85] width 10 height 10
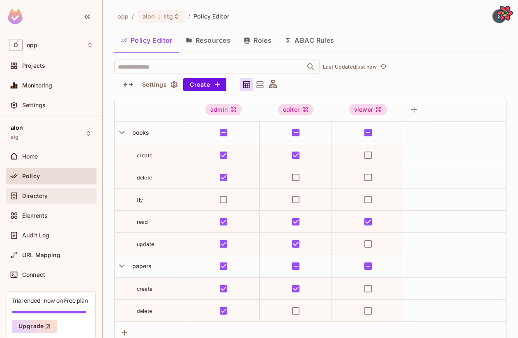
click at [38, 200] on div "Directory" at bounding box center [51, 196] width 84 height 10
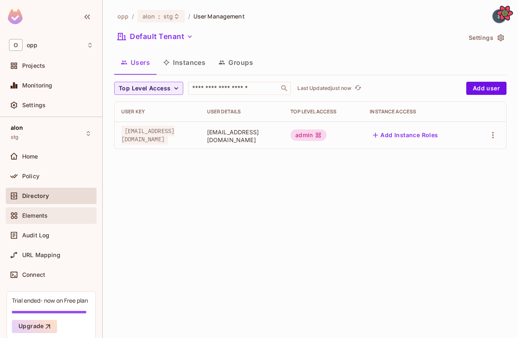
click at [39, 219] on div "Elements" at bounding box center [51, 216] width 84 height 10
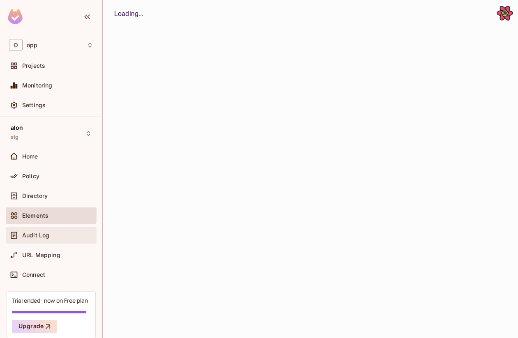
click at [39, 231] on div "Audit Log" at bounding box center [51, 235] width 84 height 10
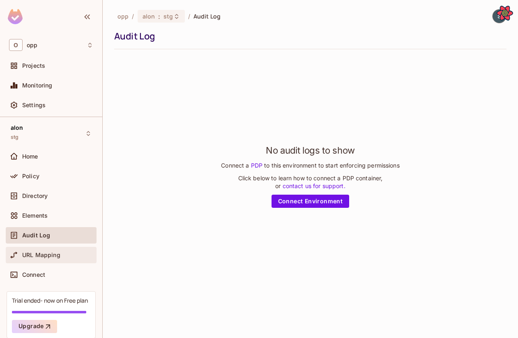
click at [48, 260] on div "URL Mapping" at bounding box center [51, 255] width 91 height 16
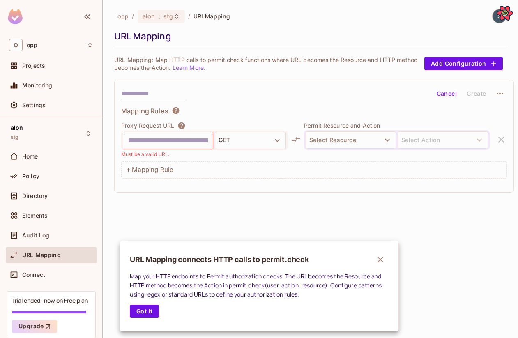
click at [146, 319] on div "URL Mapping connects HTTP calls to permit.check Map your HTTP endpoints to Perm…" at bounding box center [258, 286] width 279 height 90
click at [146, 312] on button "Got it" at bounding box center [144, 311] width 29 height 13
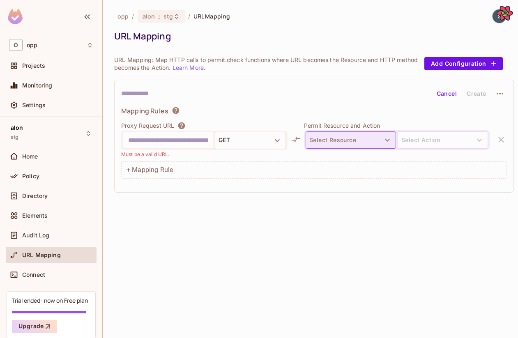
click at [350, 146] on button "Select Resource" at bounding box center [351, 139] width 90 height 17
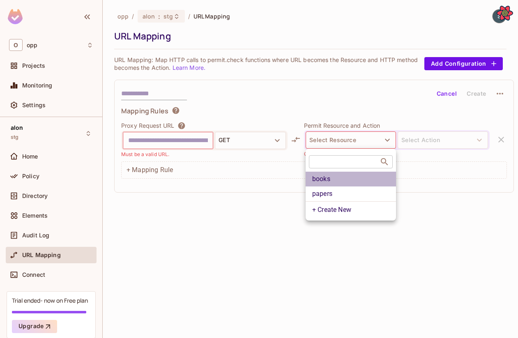
click at [341, 177] on li "books" at bounding box center [351, 179] width 90 height 15
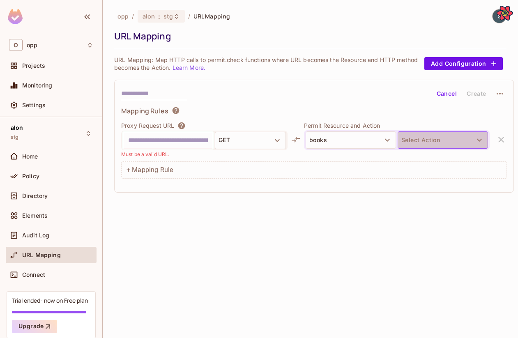
click at [413, 141] on button "Select Action" at bounding box center [442, 139] width 90 height 17
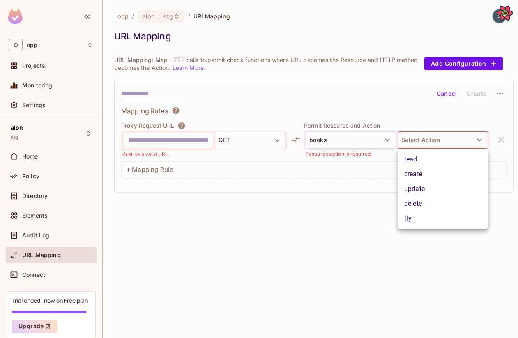
click at [416, 161] on li "read" at bounding box center [442, 159] width 90 height 15
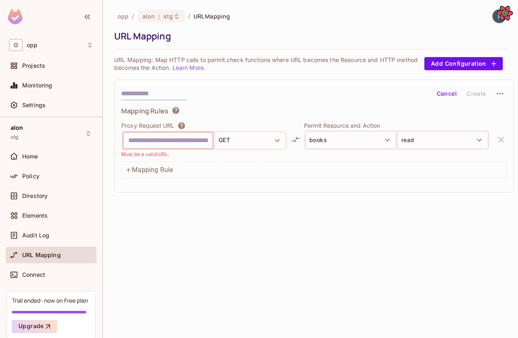
click at [187, 137] on input "text" at bounding box center [168, 140] width 80 height 13
type input "*"
type input "**********"
click at [235, 145] on button "GET" at bounding box center [250, 140] width 71 height 17
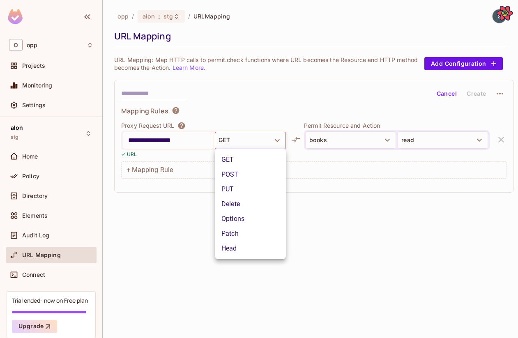
click at [259, 162] on li "GET" at bounding box center [250, 159] width 71 height 15
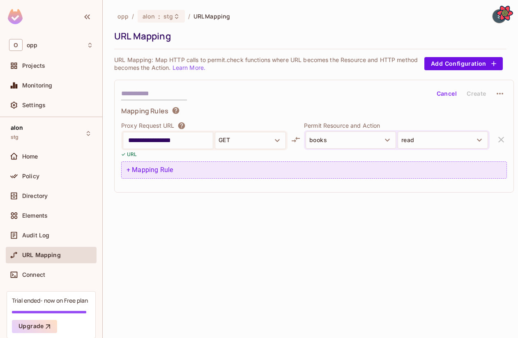
click at [218, 175] on div "+ Mapping Rule" at bounding box center [314, 169] width 386 height 17
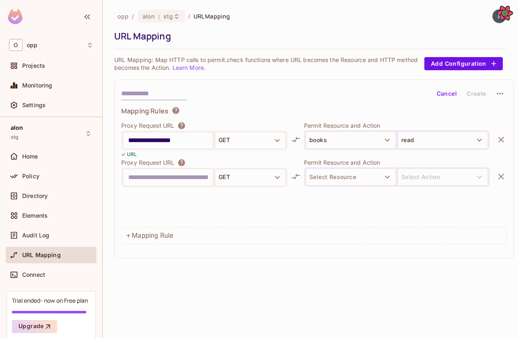
click at [503, 179] on icon "button" at bounding box center [501, 177] width 10 height 10
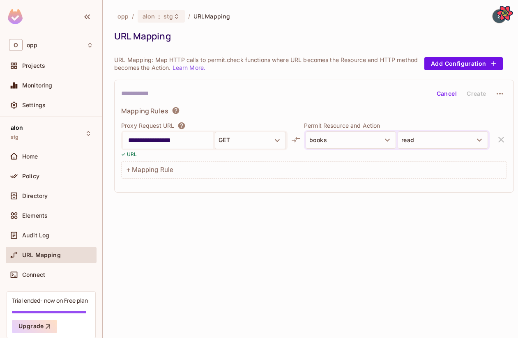
click at [171, 93] on input "text" at bounding box center [154, 93] width 66 height 13
type input "****"
click at [476, 93] on button "Create" at bounding box center [476, 93] width 26 height 13
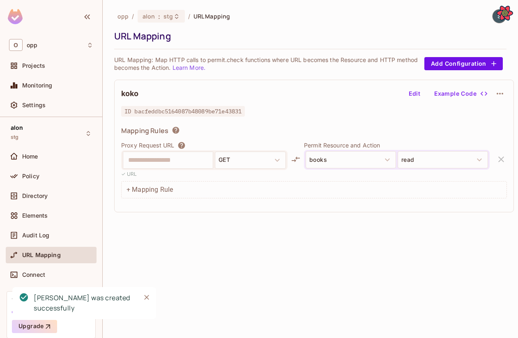
click at [202, 162] on div "**********" at bounding box center [204, 160] width 166 height 20
click at [297, 156] on icon at bounding box center [296, 159] width 10 height 10
click at [296, 165] on div "**********" at bounding box center [314, 159] width 386 height 37
click at [296, 159] on icon at bounding box center [296, 159] width 10 height 10
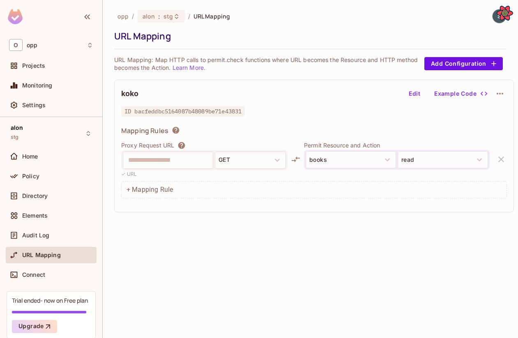
click at [296, 159] on icon at bounding box center [296, 159] width 10 height 10
click at [295, 159] on icon at bounding box center [296, 159] width 10 height 10
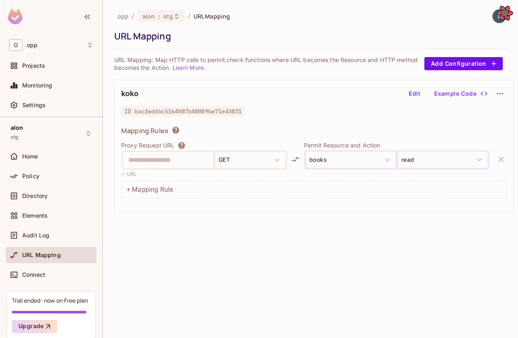
click at [295, 159] on icon at bounding box center [296, 159] width 10 height 10
click at [295, 160] on icon at bounding box center [296, 159] width 8 height 6
click at [296, 154] on div "**********" at bounding box center [314, 159] width 386 height 37
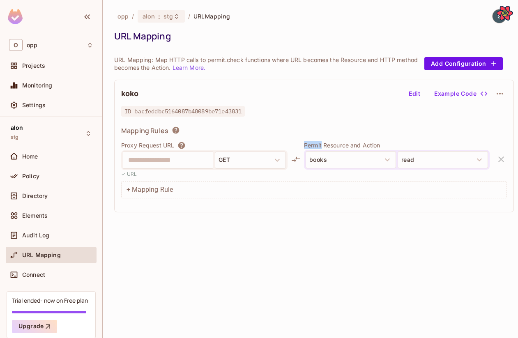
click at [296, 154] on div "**********" at bounding box center [314, 159] width 386 height 37
click at [290, 149] on div at bounding box center [290, 149] width 0 height 0
click at [296, 154] on icon at bounding box center [296, 159] width 10 height 10
click at [269, 131] on div "Mapping Rules" at bounding box center [314, 131] width 386 height 11
click at [60, 282] on div "Connect" at bounding box center [51, 274] width 91 height 16
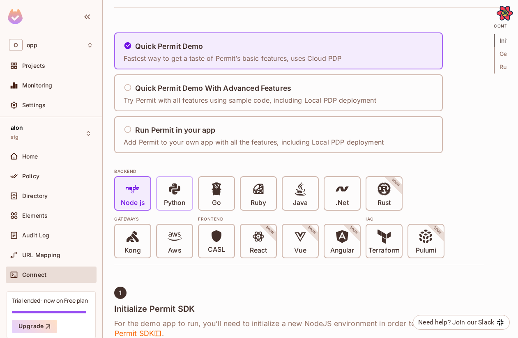
scroll to position [50, 0]
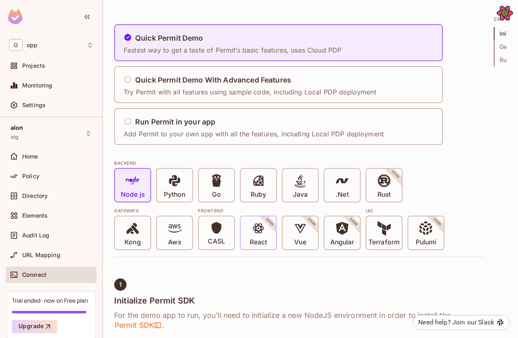
click at [258, 227] on icon at bounding box center [258, 228] width 11 height 10
click at [211, 237] on p "CASL" at bounding box center [216, 241] width 17 height 8
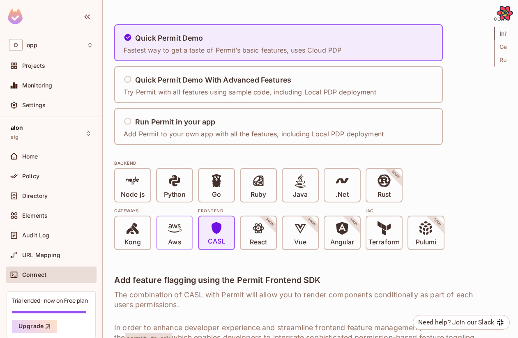
click at [161, 234] on div "Aws" at bounding box center [174, 232] width 35 height 33
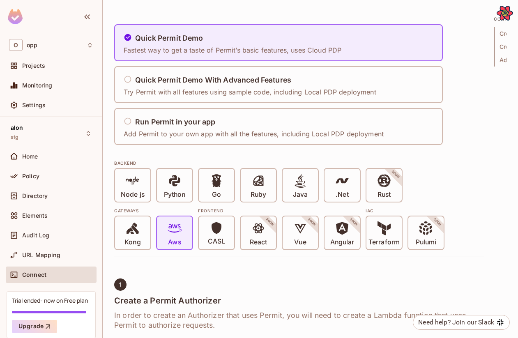
click at [109, 245] on div "opp / alon : stg / Connect Environment Connect Environment Quick Permit Demo Fa…" at bounding box center [310, 169] width 415 height 338
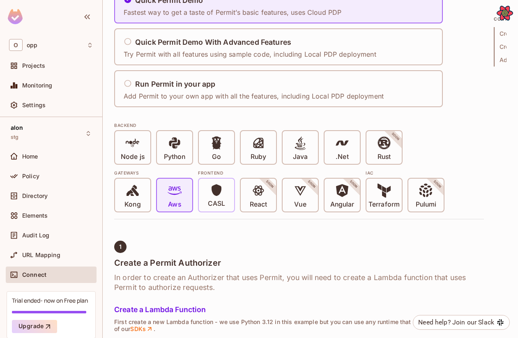
click at [205, 188] on div "CASL" at bounding box center [216, 195] width 35 height 33
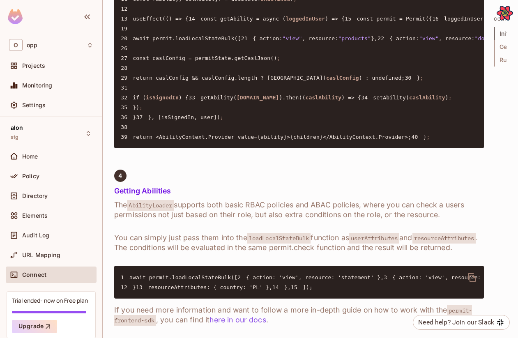
scroll to position [1429, 0]
click at [44, 216] on span "Elements" at bounding box center [34, 215] width 25 height 7
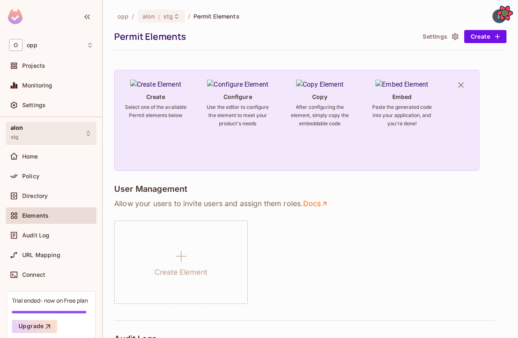
click at [82, 138] on div "alon stg" at bounding box center [51, 133] width 91 height 23
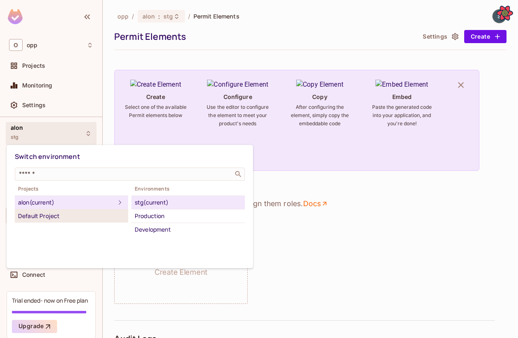
click at [90, 216] on div "Default Project" at bounding box center [71, 216] width 107 height 10
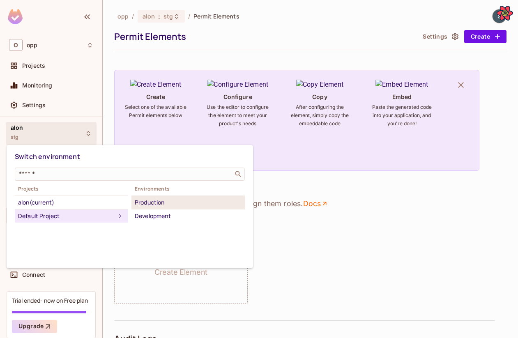
click at [162, 201] on div "Production" at bounding box center [188, 203] width 107 height 10
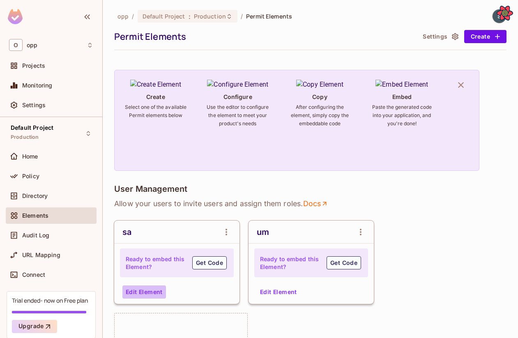
click at [150, 288] on button "Edit Element" at bounding box center [144, 291] width 44 height 13
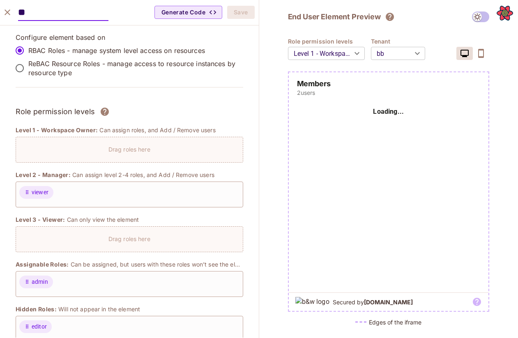
click at [398, 55] on body "O opp Projects Monitoring Settings Default Project Production Home Policy Direc…" at bounding box center [259, 169] width 518 height 338
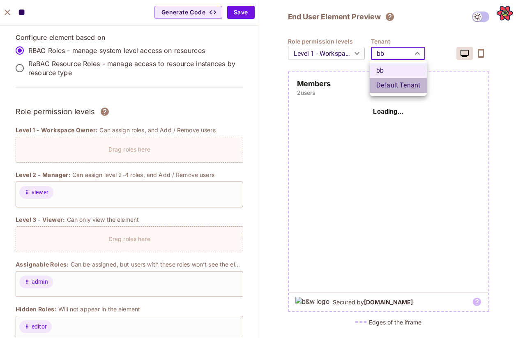
click at [384, 85] on li "Default Tenant" at bounding box center [398, 85] width 57 height 15
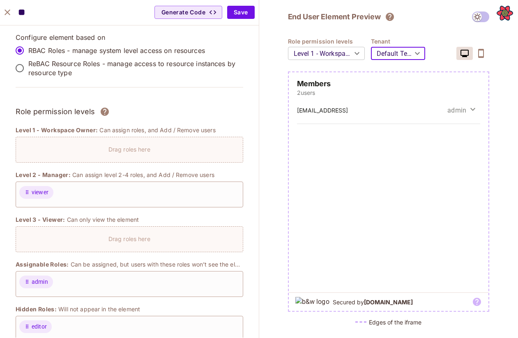
click at [340, 58] on body "O opp Projects Monitoring Settings Default Project Production Home Policy Direc…" at bounding box center [259, 169] width 518 height 338
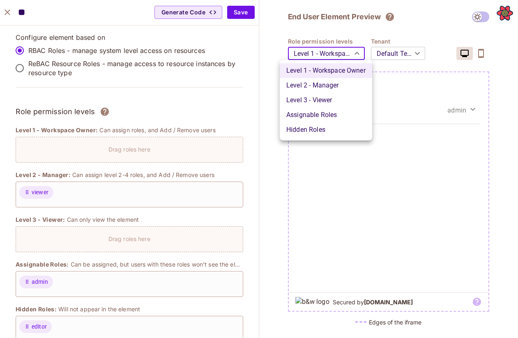
click at [286, 67] on li "Level 1 - Workspace Owner" at bounding box center [326, 70] width 92 height 15
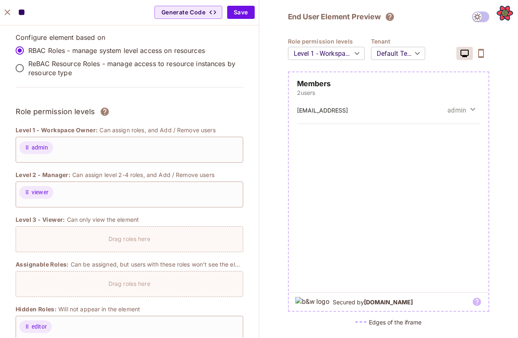
click at [384, 55] on body "O opp Projects Monitoring Settings Default Project Production Home Policy Direc…" at bounding box center [259, 169] width 518 height 338
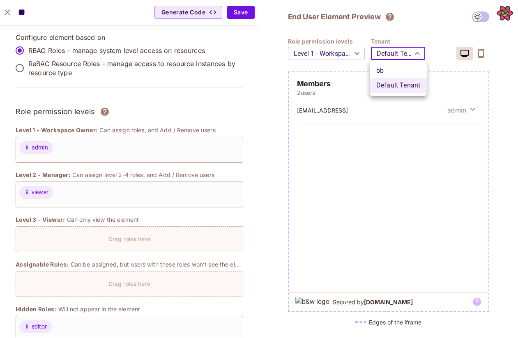
drag, startPoint x: 383, startPoint y: 79, endPoint x: 383, endPoint y: 72, distance: 7.0
click at [383, 72] on ul "bb Default Tenant" at bounding box center [398, 78] width 57 height 36
click at [383, 72] on li "bb" at bounding box center [398, 70] width 57 height 15
click at [419, 53] on body "O opp Projects Monitoring Settings Default Project Production Home Policy Direc…" at bounding box center [259, 169] width 518 height 338
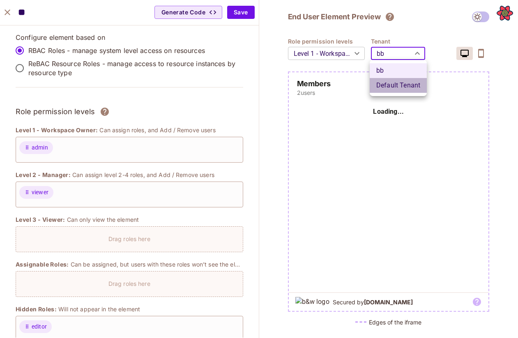
click at [405, 83] on li "Default Tenant" at bounding box center [398, 85] width 57 height 15
type input "*******"
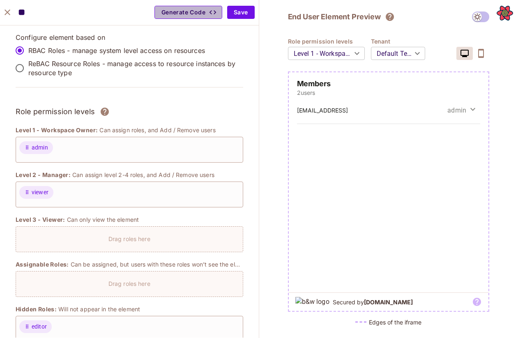
click at [193, 12] on button "Generate Code" at bounding box center [188, 12] width 68 height 13
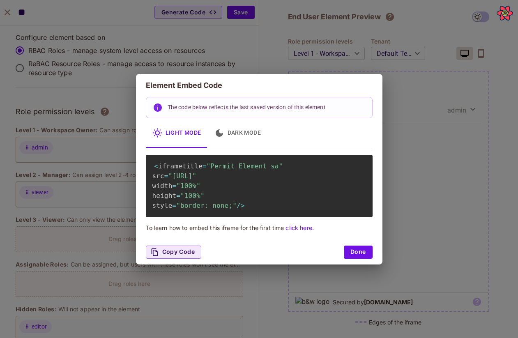
click at [253, 227] on div "The code below reflects the last saved version of this element Light Mode Dark …" at bounding box center [259, 168] width 246 height 143
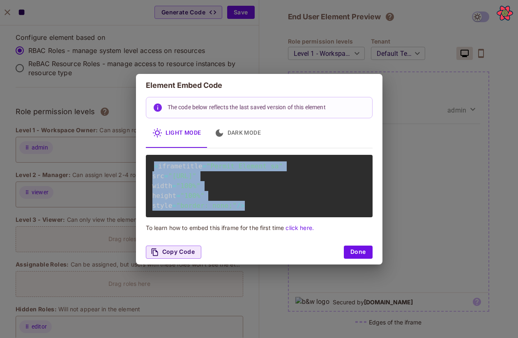
drag, startPoint x: 242, startPoint y: 225, endPoint x: 147, endPoint y: 152, distance: 119.6
click at [147, 155] on div "< iframe title = "Permit Element sa" src = "[URL]" width = "100%" height = "100…" at bounding box center [259, 186] width 227 height 62
click at [448, 225] on div "Element Embed Code The code below reflects the last saved version of this eleme…" at bounding box center [259, 169] width 518 height 338
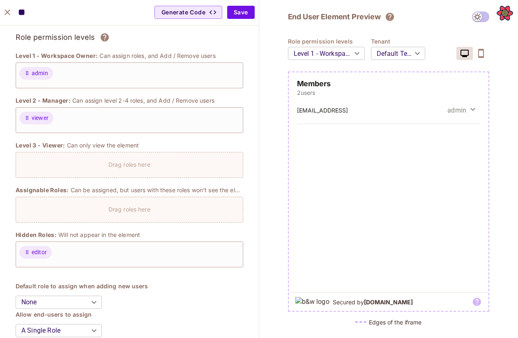
scroll to position [54, 0]
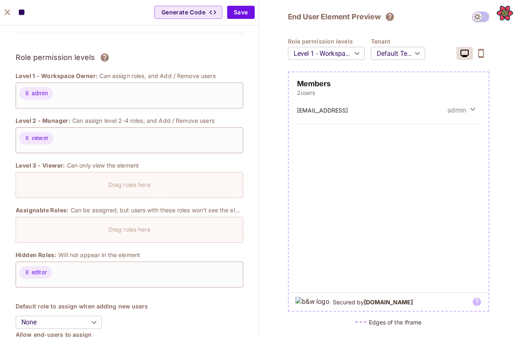
click at [464, 99] on div "kokok@klok.conm admin" at bounding box center [389, 109] width 184 height 27
click at [463, 108] on span "admin" at bounding box center [456, 110] width 19 height 9
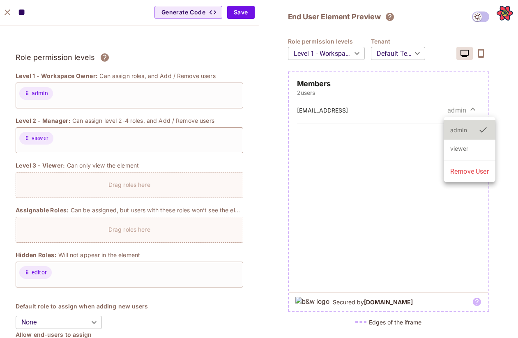
click at [277, 92] on div at bounding box center [259, 169] width 518 height 338
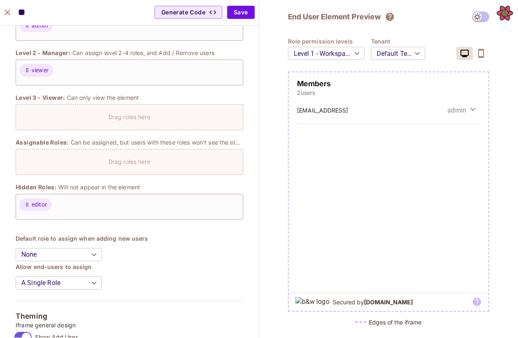
scroll to position [192, 0]
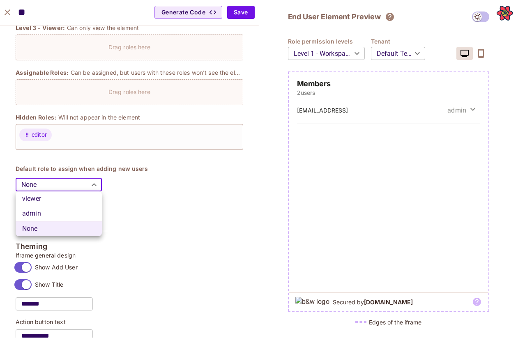
click at [85, 193] on body "O opp Projects Monitoring Settings Default Project Production Home Policy Direc…" at bounding box center [259, 169] width 518 height 338
click at [82, 206] on li "admin" at bounding box center [59, 213] width 86 height 15
type input "*****"
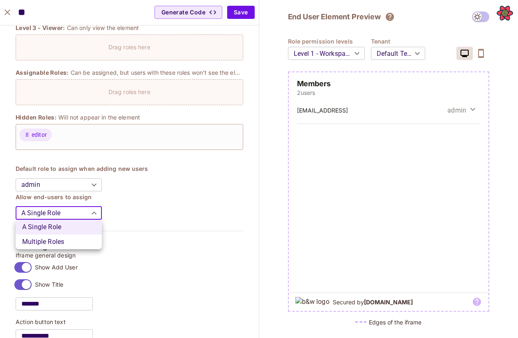
click at [75, 209] on body "O opp Projects Monitoring Settings Default Project Production Home Policy Direc…" at bounding box center [259, 169] width 518 height 338
click at [93, 200] on div at bounding box center [259, 169] width 518 height 338
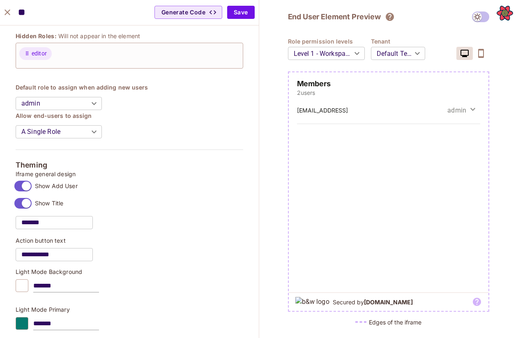
scroll to position [274, 0]
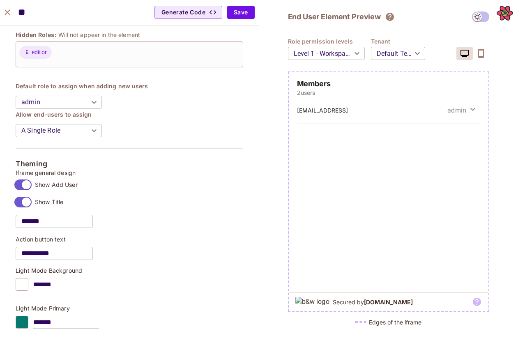
click at [319, 89] on p "2 users" at bounding box center [389, 93] width 184 height 8
click at [340, 51] on body "O opp Projects Monitoring Settings Default Project Production Home Policy Direc…" at bounding box center [259, 169] width 518 height 338
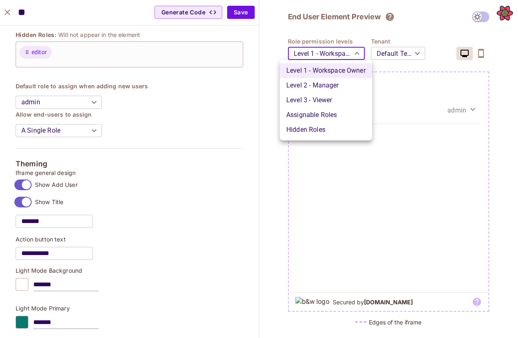
click at [340, 51] on div at bounding box center [259, 169] width 518 height 338
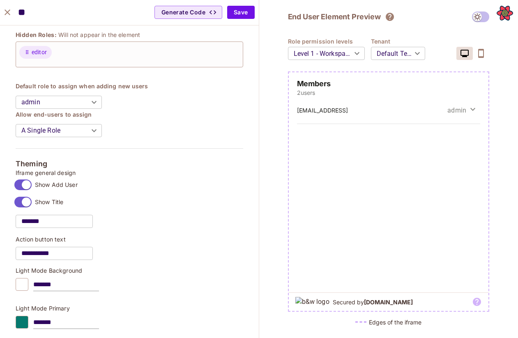
drag, startPoint x: 336, startPoint y: 94, endPoint x: 418, endPoint y: 93, distance: 81.7
click at [418, 93] on p "2 users" at bounding box center [389, 93] width 184 height 8
drag, startPoint x: 418, startPoint y: 93, endPoint x: 423, endPoint y: 93, distance: 5.3
click at [423, 93] on p "2 users" at bounding box center [389, 93] width 184 height 8
drag, startPoint x: 423, startPoint y: 93, endPoint x: 492, endPoint y: 90, distance: 69.4
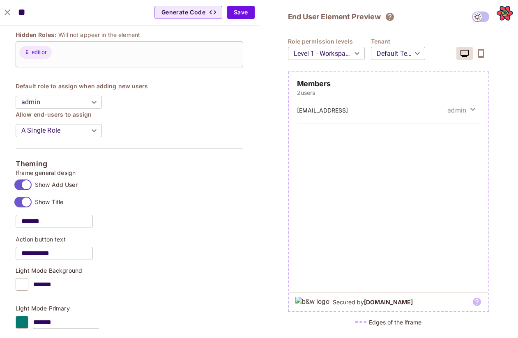
click at [491, 91] on div "End User Element Preview Role permission levels Level 1 - Workspace Owner *****…" at bounding box center [388, 169] width 259 height 338
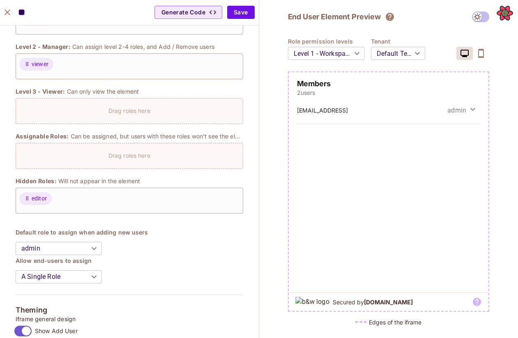
scroll to position [0, 0]
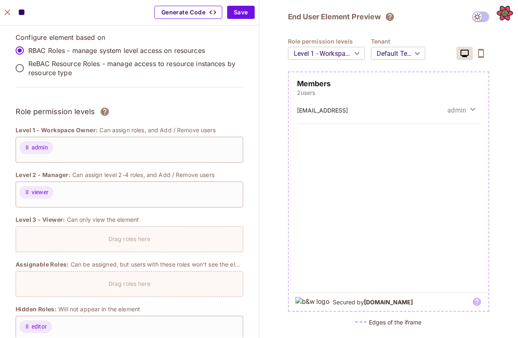
click at [186, 14] on button "Generate Code" at bounding box center [188, 12] width 68 height 13
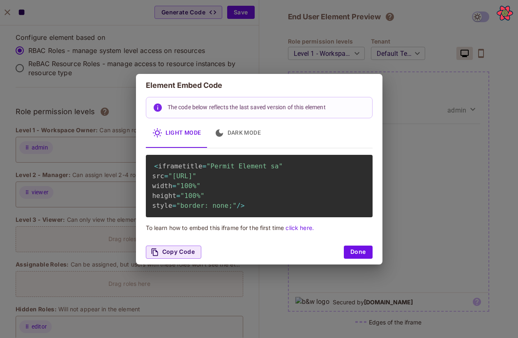
click at [299, 231] on link "click here." at bounding box center [299, 227] width 28 height 7
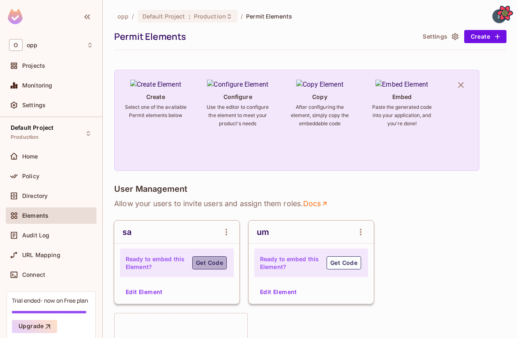
click at [214, 264] on button "Get Code" at bounding box center [209, 262] width 34 height 13
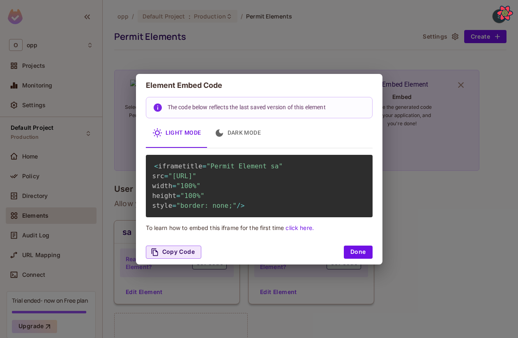
drag, startPoint x: 172, startPoint y: 174, endPoint x: 248, endPoint y: 188, distance: 77.7
click at [196, 180] on span ""[URL]"" at bounding box center [182, 176] width 28 height 8
drag, startPoint x: 259, startPoint y: 177, endPoint x: 173, endPoint y: 179, distance: 86.2
click at [173, 179] on span ""[URL]"" at bounding box center [182, 176] width 28 height 8
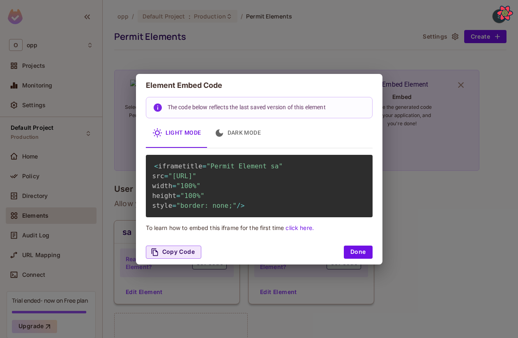
click at [214, 193] on div "< iframe title = "Permit Element sa" src = "[URL]" width = "100%" height = "100…" at bounding box center [259, 186] width 227 height 62
drag, startPoint x: 365, startPoint y: 184, endPoint x: 170, endPoint y: 178, distance: 196.0
click at [170, 178] on span ""[URL]"" at bounding box center [182, 176] width 28 height 8
click at [486, 223] on div "Element Embed Code The code below reflects the last saved version of this eleme…" at bounding box center [259, 169] width 518 height 338
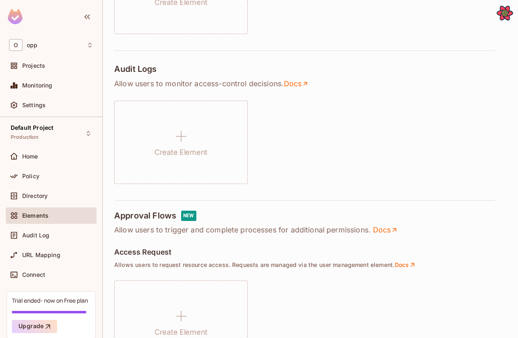
scroll to position [368, 0]
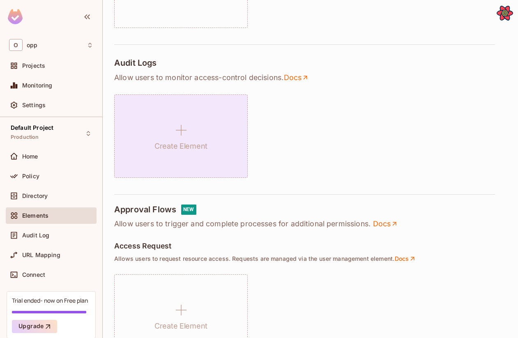
click at [167, 126] on div "Create Element" at bounding box center [180, 135] width 133 height 83
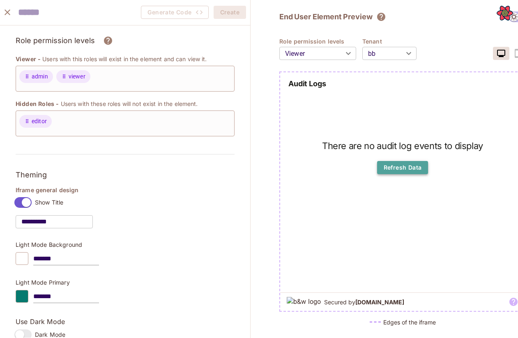
click at [403, 167] on button "Refresh Data" at bounding box center [402, 167] width 51 height 13
click at [393, 172] on button "Refresh Data" at bounding box center [402, 167] width 51 height 13
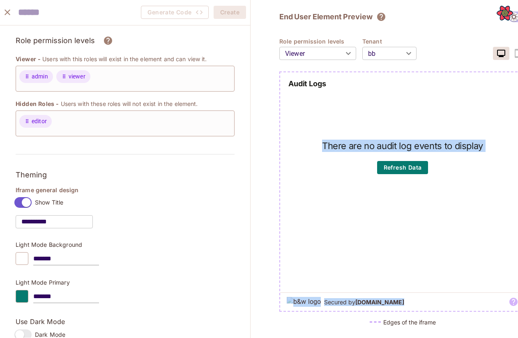
drag, startPoint x: 361, startPoint y: 85, endPoint x: 361, endPoint y: 338, distance: 252.5
click at [361, 338] on div "End User Element Preview Role permission levels Viewer ******* ​ Tenant bb ** ​…" at bounding box center [402, 169] width 304 height 338
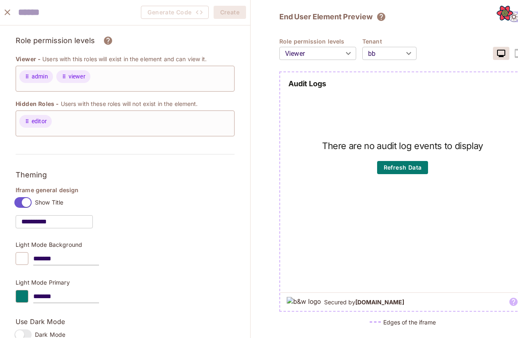
click at [225, 200] on div "**********" at bounding box center [125, 211] width 219 height 51
click at [5, 14] on icon "close" at bounding box center [8, 12] width 6 height 6
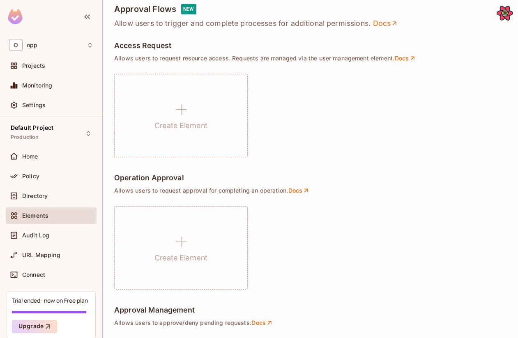
scroll to position [565, 0]
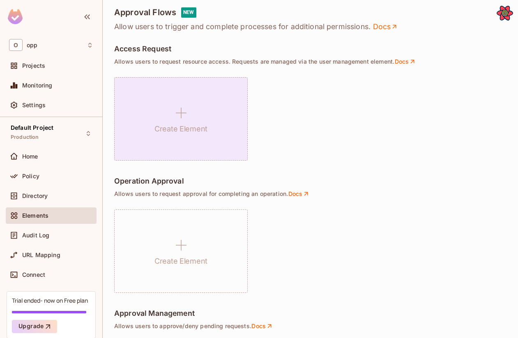
click at [148, 127] on div "Create Element" at bounding box center [180, 118] width 133 height 83
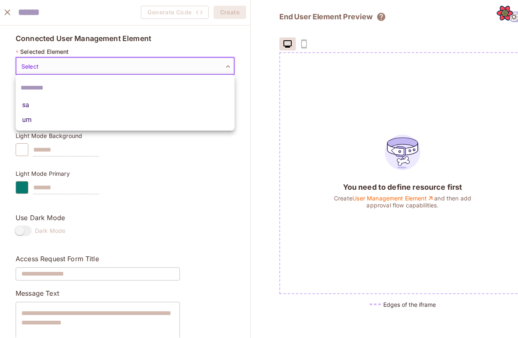
click at [138, 63] on body "O opp Projects Monitoring Settings Default Project Production Home Policy Direc…" at bounding box center [259, 169] width 518 height 338
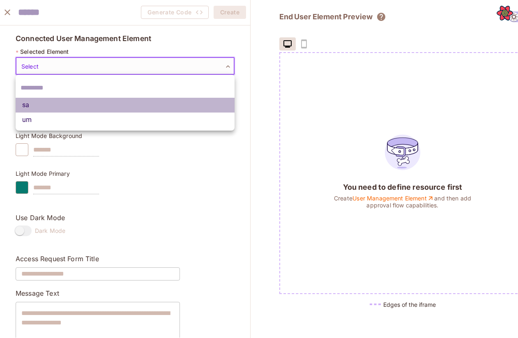
click at [98, 102] on li "sa" at bounding box center [125, 105] width 219 height 15
type input "**********"
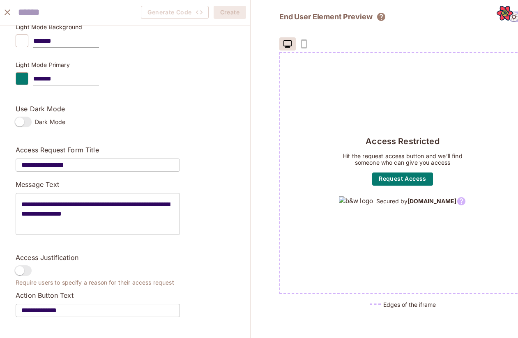
scroll to position [0, 0]
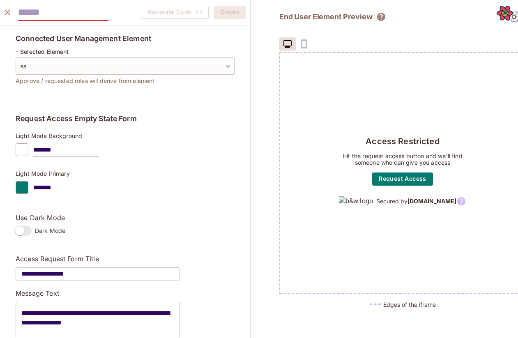
click at [78, 4] on input "text" at bounding box center [63, 12] width 90 height 17
type input "**"
click at [239, 18] on button "Create" at bounding box center [230, 12] width 32 height 13
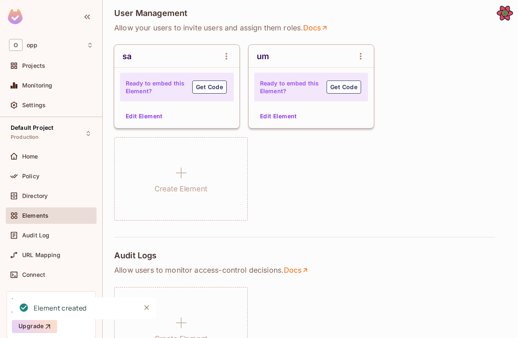
scroll to position [161, 0]
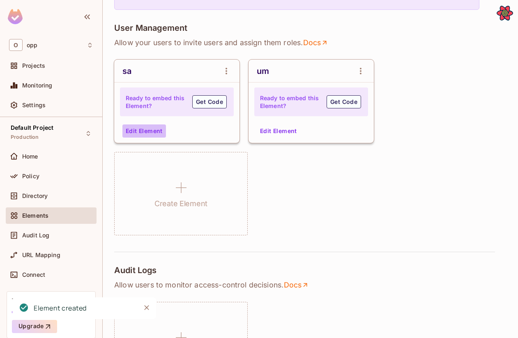
click at [149, 134] on button "Edit Element" at bounding box center [144, 130] width 44 height 13
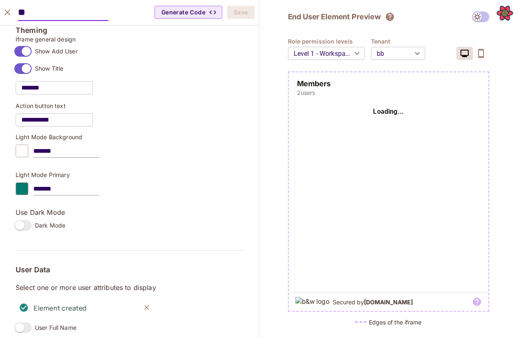
scroll to position [579, 0]
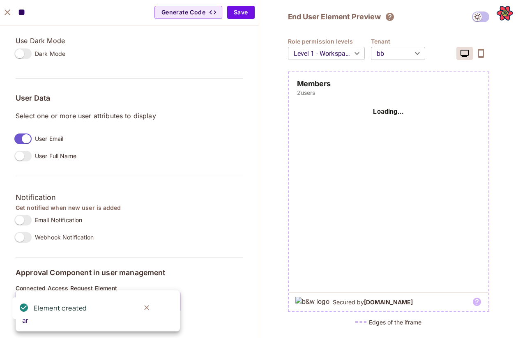
click at [165, 302] on body "O opp Projects Monitoring Settings Default Project Production Home Policy Direc…" at bounding box center [259, 169] width 518 height 338
click at [147, 307] on icon "Close" at bounding box center [146, 307] width 5 height 5
click at [42, 321] on li "ar" at bounding box center [98, 320] width 164 height 15
type input "**********"
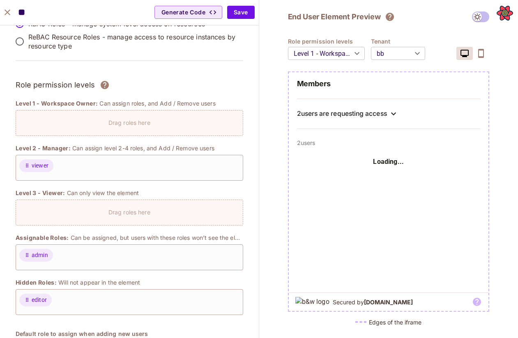
scroll to position [0, 0]
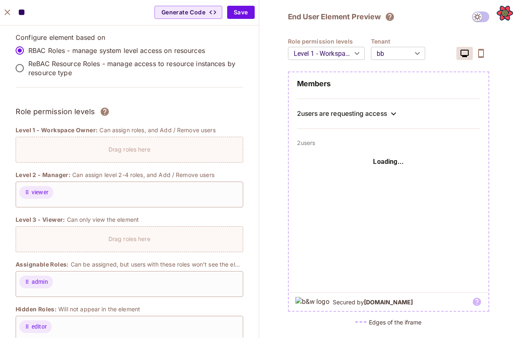
click at [396, 113] on icon at bounding box center [393, 114] width 10 height 10
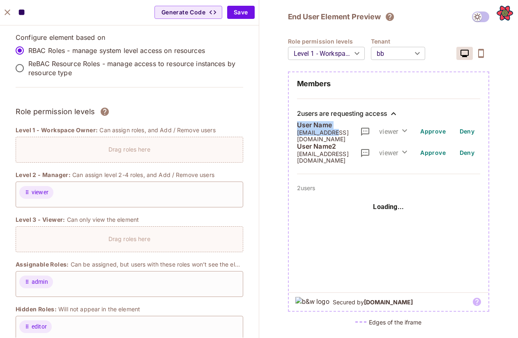
drag, startPoint x: 295, startPoint y: 129, endPoint x: 335, endPoint y: 133, distance: 40.5
click at [335, 133] on div "Members 2 users are requesting access User Name [EMAIL_ADDRESS][DOMAIN_NAME] vi…" at bounding box center [389, 131] width 200 height 105
click at [406, 126] on icon "button" at bounding box center [405, 131] width 10 height 10
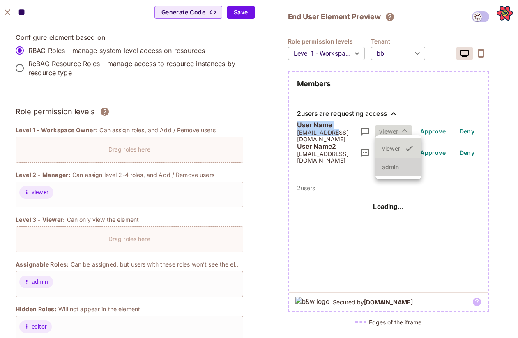
click at [397, 164] on span "admin" at bounding box center [398, 167] width 33 height 8
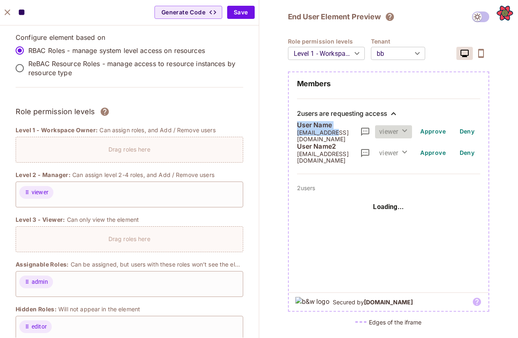
click at [6, 12] on icon "close" at bounding box center [7, 12] width 10 height 10
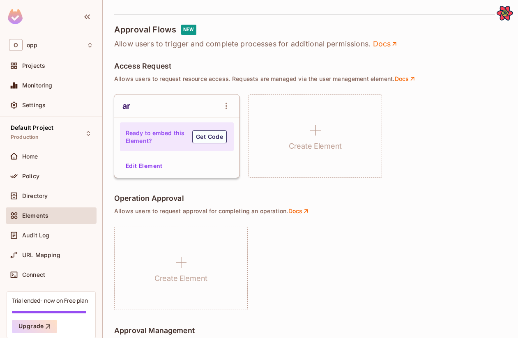
scroll to position [552, 0]
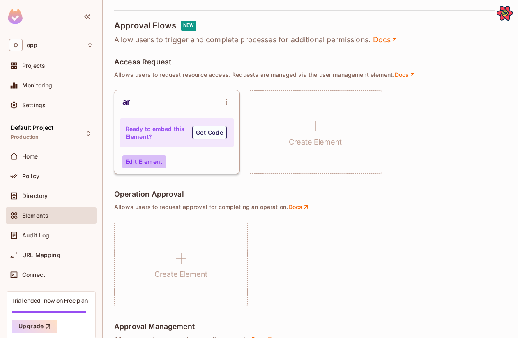
click at [155, 161] on button "Edit Element" at bounding box center [144, 161] width 44 height 13
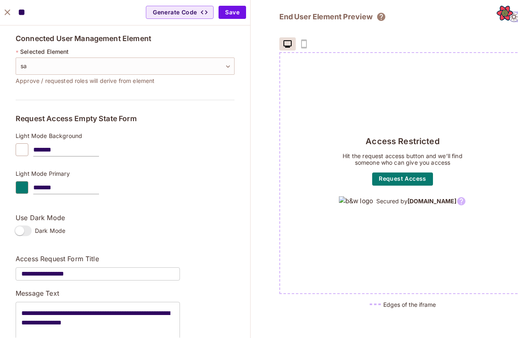
drag, startPoint x: 292, startPoint y: 87, endPoint x: 294, endPoint y: 130, distance: 42.8
click at [294, 130] on div "Access Restricted Hit the request access button and we’ll find someone who can …" at bounding box center [402, 173] width 245 height 240
click at [303, 196] on div "Access Restricted Hit the request access button and we’ll find someone who can …" at bounding box center [402, 173] width 245 height 240
click at [3, 8] on icon "close" at bounding box center [7, 12] width 10 height 10
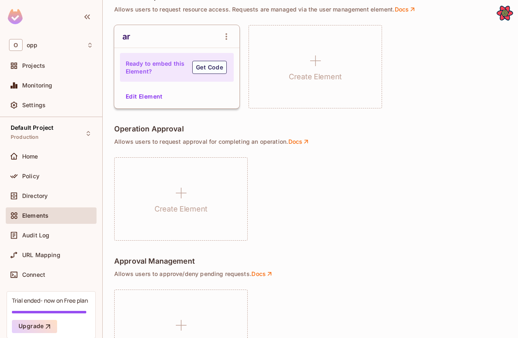
scroll to position [669, 0]
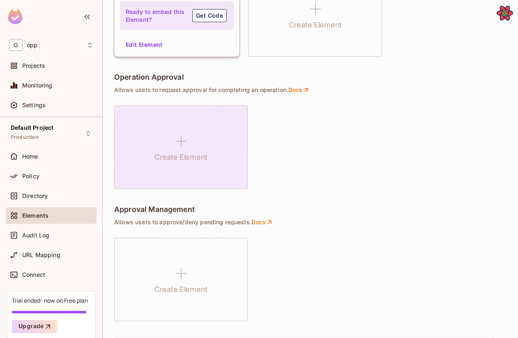
click at [189, 154] on h1 "Create Element" at bounding box center [180, 157] width 53 height 12
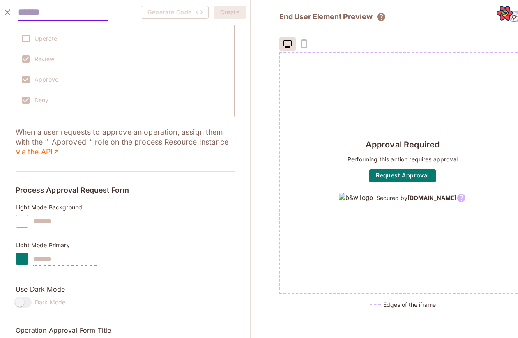
scroll to position [0, 0]
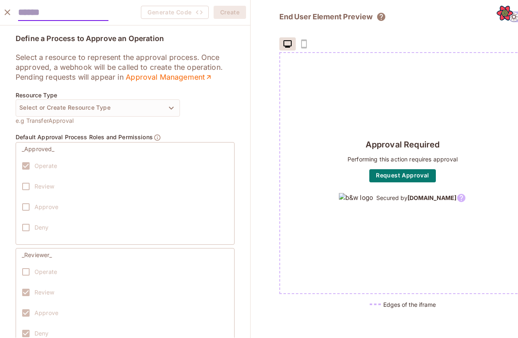
click at [131, 125] on div "Define a Process to Approve an Operation Select a resource to represent the app…" at bounding box center [125, 212] width 219 height 356
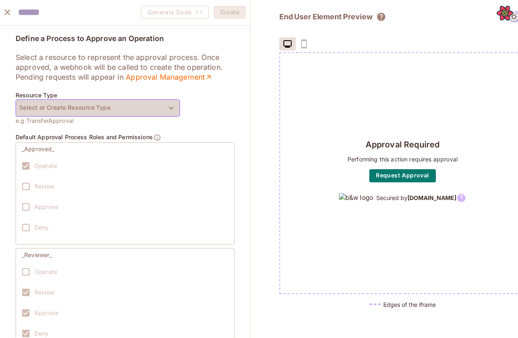
click at [132, 115] on button "Select or Create Resource Type" at bounding box center [98, 107] width 164 height 17
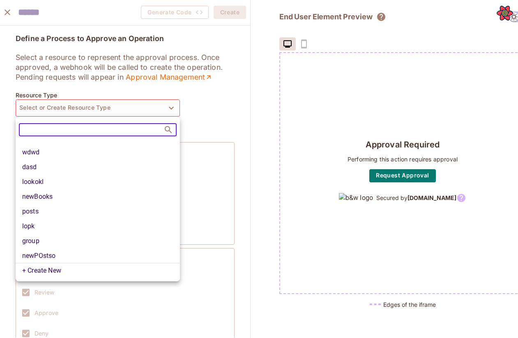
scroll to position [10, 0]
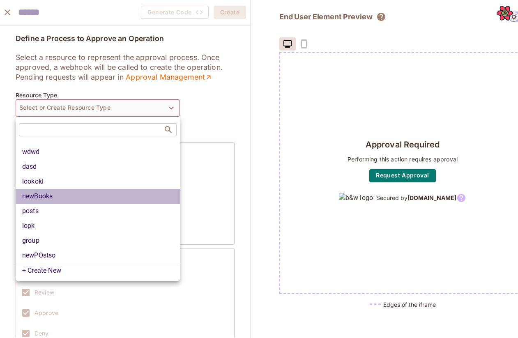
click at [110, 195] on li "newBooks" at bounding box center [98, 196] width 164 height 15
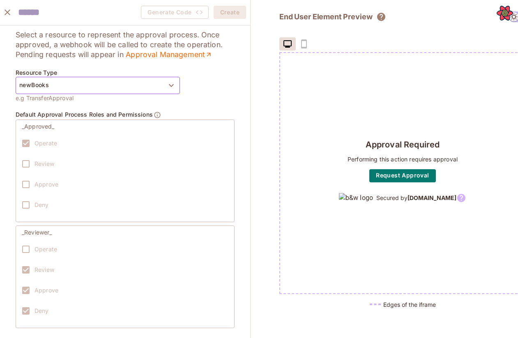
scroll to position [0, 0]
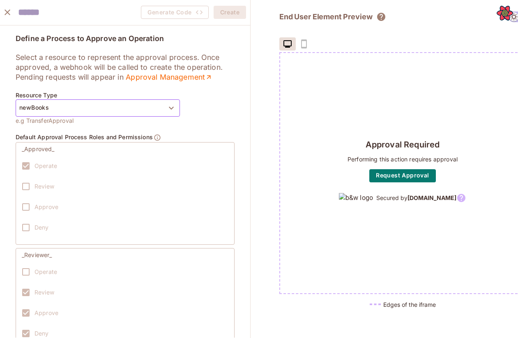
click at [125, 103] on button "newBooks" at bounding box center [98, 107] width 164 height 17
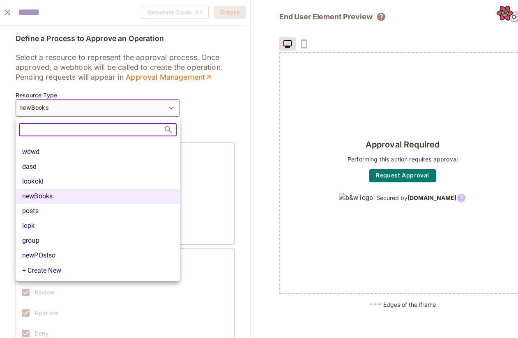
click at [226, 112] on div at bounding box center [259, 169] width 518 height 338
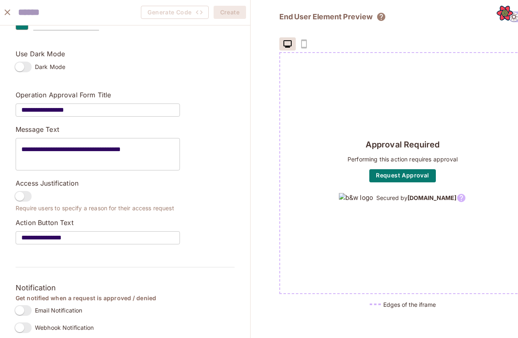
scroll to position [462, 0]
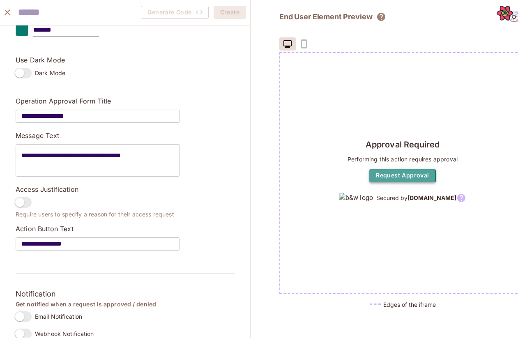
click at [377, 172] on button "Request Approval" at bounding box center [402, 175] width 66 height 13
click at [7, 12] on icon "close" at bounding box center [8, 12] width 6 height 6
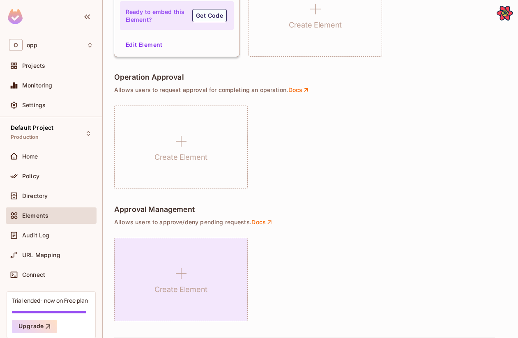
click at [188, 256] on div "Create Element" at bounding box center [180, 279] width 133 height 83
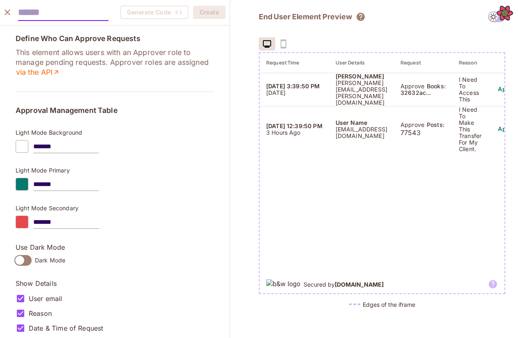
scroll to position [0, 0]
click at [481, 93] on p "I need to access this" at bounding box center [469, 89] width 23 height 26
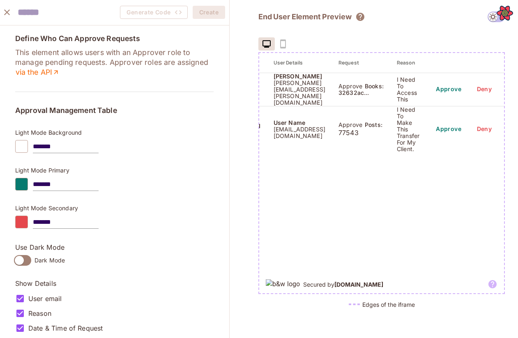
scroll to position [0, 0]
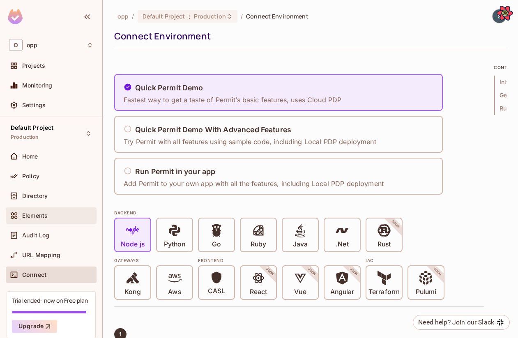
click at [70, 214] on div "Elements" at bounding box center [57, 215] width 71 height 7
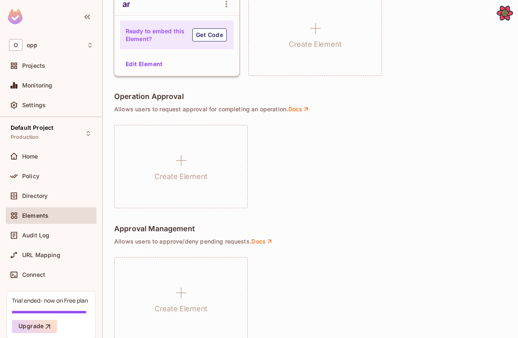
scroll to position [669, 0]
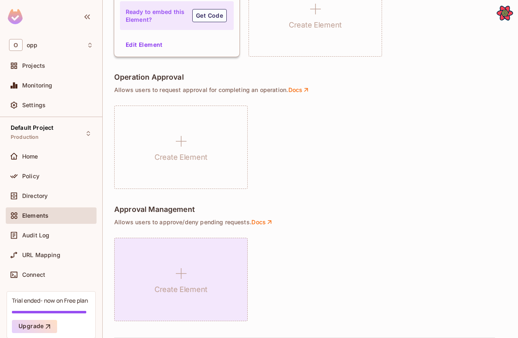
click at [132, 289] on div "Create Element" at bounding box center [180, 279] width 133 height 83
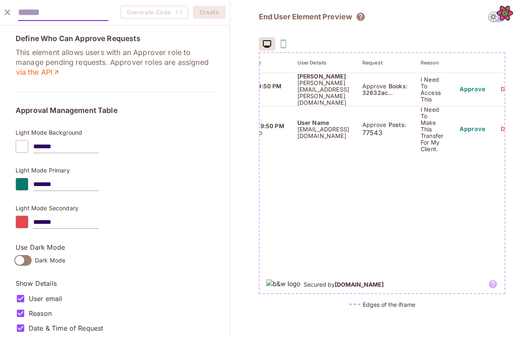
scroll to position [0, 71]
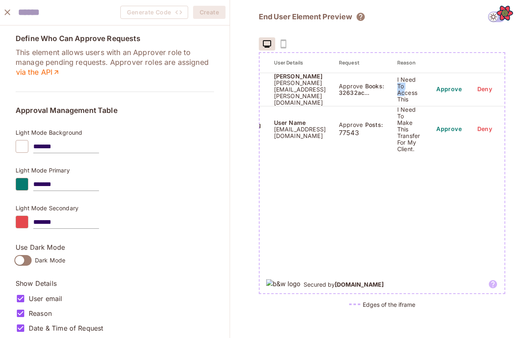
drag, startPoint x: 404, startPoint y: 90, endPoint x: 396, endPoint y: 82, distance: 11.3
click at [396, 82] on td "I need to access this" at bounding box center [409, 89] width 36 height 33
click at [396, 83] on td "I need to access this" at bounding box center [409, 89] width 36 height 33
click at [8, 14] on icon "close" at bounding box center [7, 12] width 10 height 10
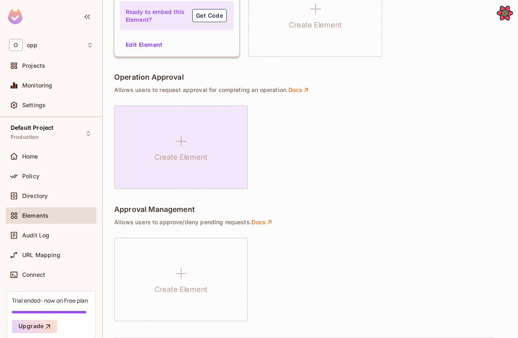
click at [170, 130] on div "Create Element" at bounding box center [180, 147] width 133 height 83
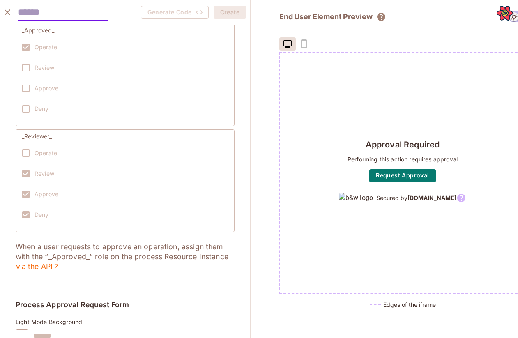
scroll to position [11, 0]
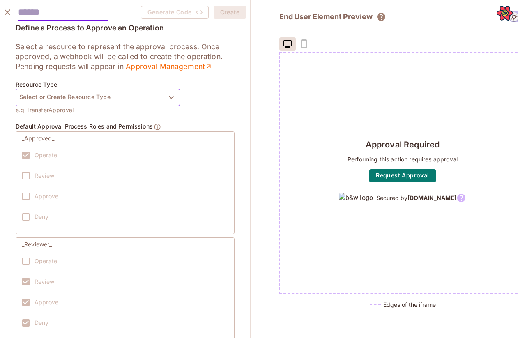
click at [143, 101] on button "Select or Create Resource Type" at bounding box center [98, 97] width 164 height 17
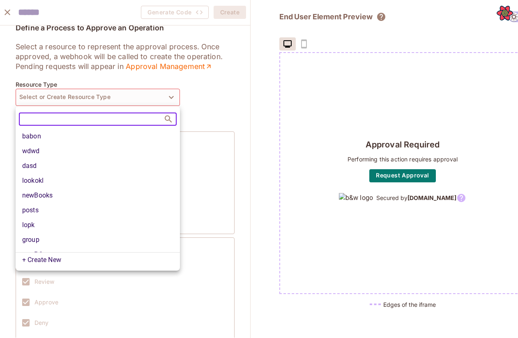
click at [124, 136] on li "babon" at bounding box center [98, 136] width 164 height 15
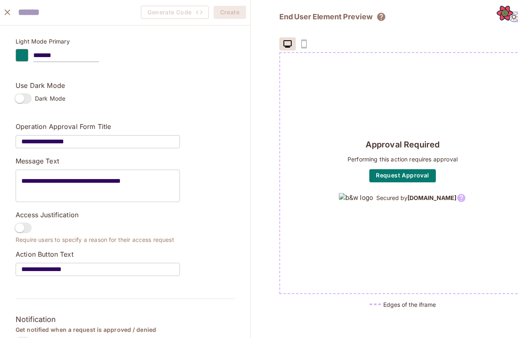
scroll to position [476, 0]
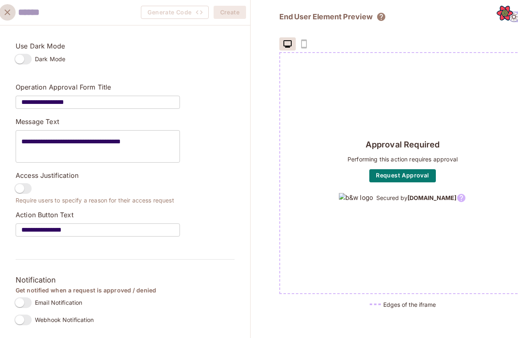
click at [9, 10] on icon "close" at bounding box center [7, 12] width 10 height 10
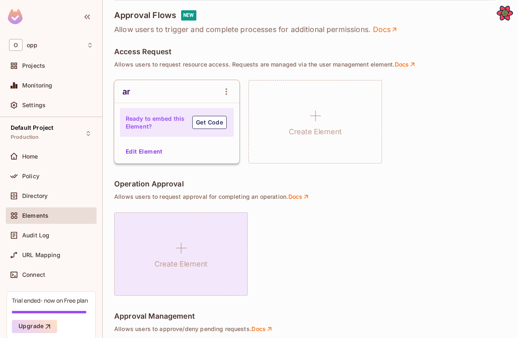
scroll to position [561, 0]
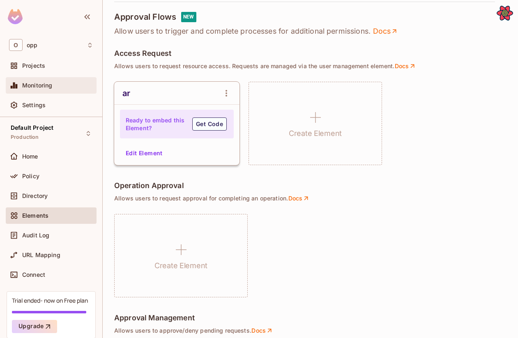
click at [70, 85] on div "Monitoring" at bounding box center [57, 85] width 71 height 7
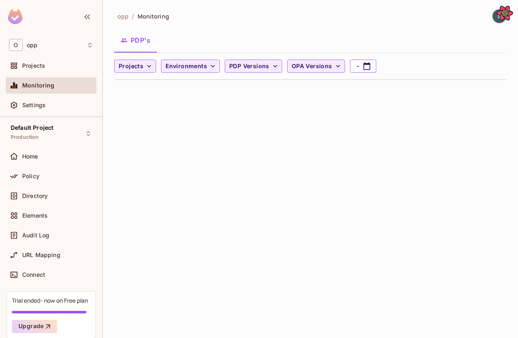
click at [145, 39] on button "PDP's" at bounding box center [135, 40] width 43 height 21
click at [184, 35] on div "PDP's" at bounding box center [310, 40] width 392 height 21
click at [156, 125] on div "opp / Monitoring PDP's Projects Environments PDP Versions OPA Versions -" at bounding box center [310, 169] width 415 height 338
click at [145, 70] on button "Projects" at bounding box center [135, 66] width 42 height 13
click at [200, 66] on div at bounding box center [259, 169] width 518 height 338
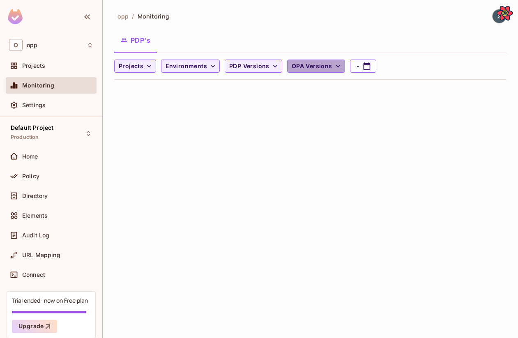
click at [306, 71] on span "OPA Versions" at bounding box center [312, 66] width 41 height 10
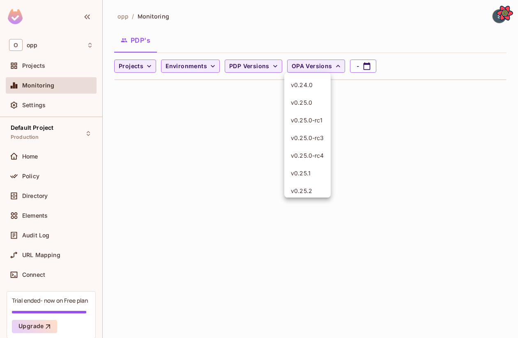
click at [248, 68] on div at bounding box center [259, 169] width 518 height 338
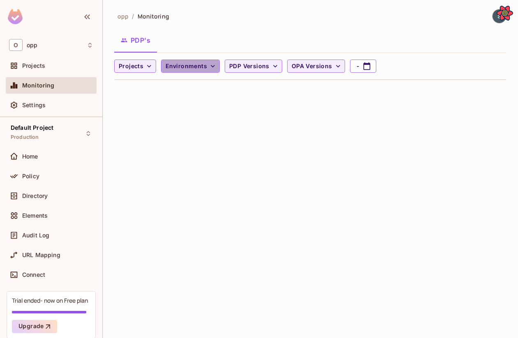
click at [215, 71] on button "Environments" at bounding box center [190, 66] width 59 height 13
click at [262, 62] on div at bounding box center [259, 169] width 518 height 338
click at [263, 62] on span "PDP Versions" at bounding box center [249, 66] width 40 height 10
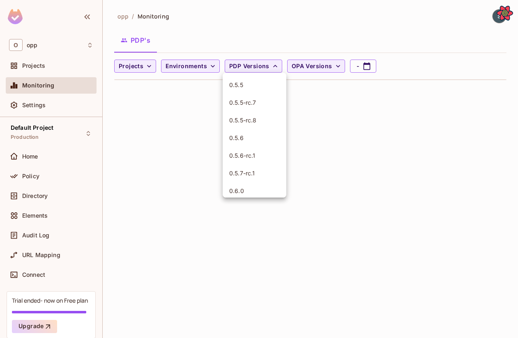
click at [308, 65] on div at bounding box center [259, 169] width 518 height 338
click at [308, 65] on div "0.5.5 0.5.5-rc.7 0.5.5-rc.8 0.5.6 0.5.6-rc.1 0.5.7-rc.1 0.6.0 0.6.0-alpha.3 0.6…" at bounding box center [259, 82] width 518 height 164
click at [308, 65] on span "OPA Versions" at bounding box center [312, 66] width 41 height 10
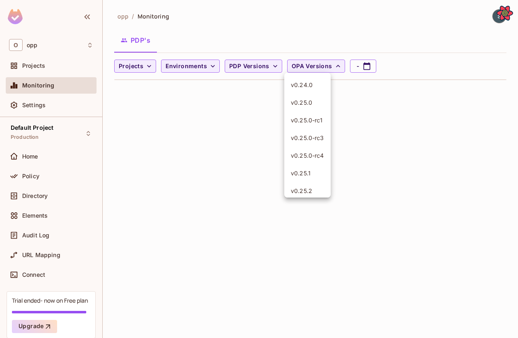
click at [246, 87] on div at bounding box center [259, 169] width 518 height 338
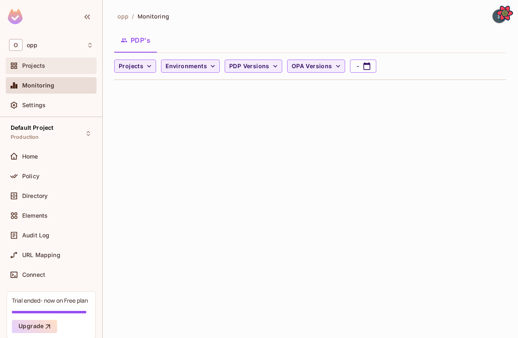
click at [53, 58] on div "Projects" at bounding box center [51, 65] width 91 height 16
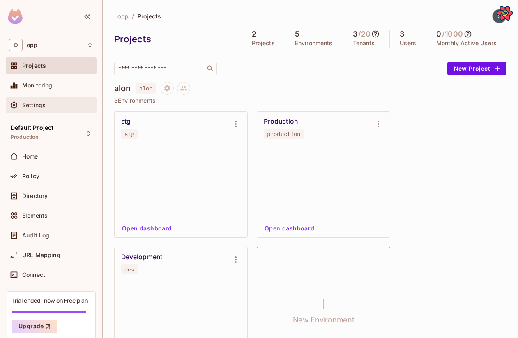
click at [48, 107] on div "Settings" at bounding box center [57, 105] width 71 height 7
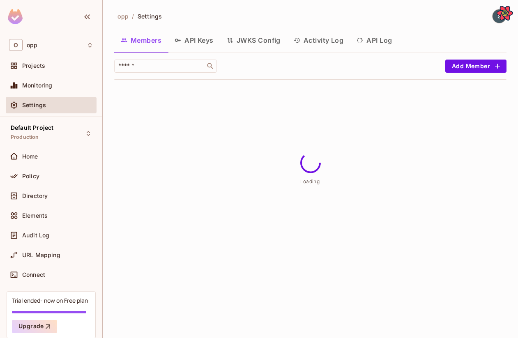
click at [304, 39] on button "Activity Log" at bounding box center [318, 40] width 63 height 21
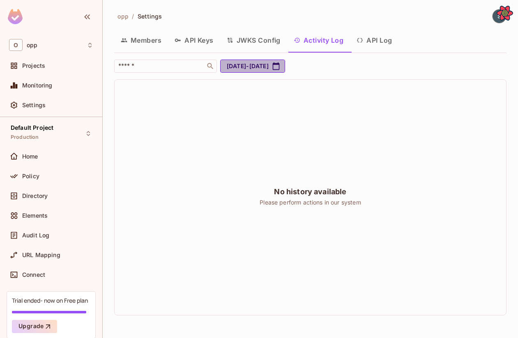
click at [284, 69] on button "[DATE] - [DATE]" at bounding box center [252, 66] width 65 height 13
select select "*"
select select "****"
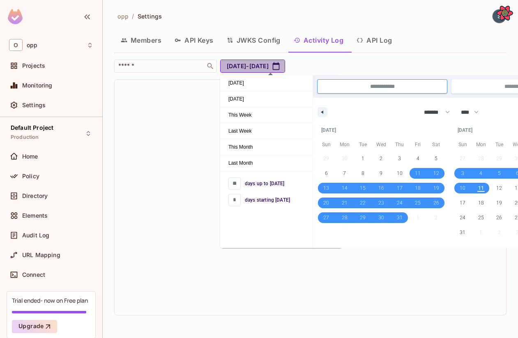
click at [284, 69] on button "[DATE] - [DATE]" at bounding box center [252, 66] width 65 height 13
click at [185, 133] on div "No history available Please perform actions in our system" at bounding box center [310, 197] width 391 height 235
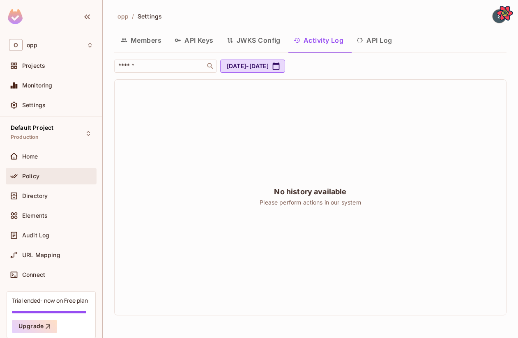
click at [42, 173] on div "Policy" at bounding box center [57, 176] width 71 height 7
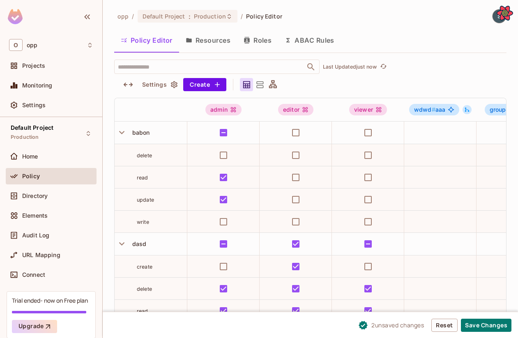
drag, startPoint x: 491, startPoint y: 323, endPoint x: 273, endPoint y: 168, distance: 267.4
click at [491, 323] on button "Save Changes" at bounding box center [486, 325] width 51 height 13
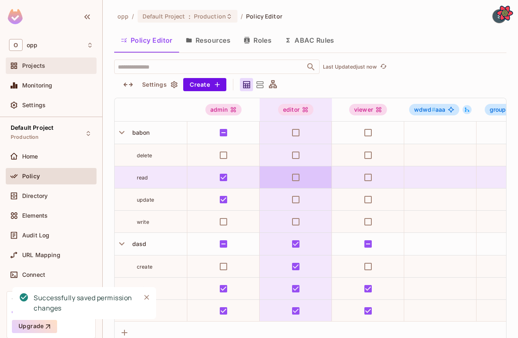
click at [34, 62] on span "Projects" at bounding box center [33, 65] width 23 height 7
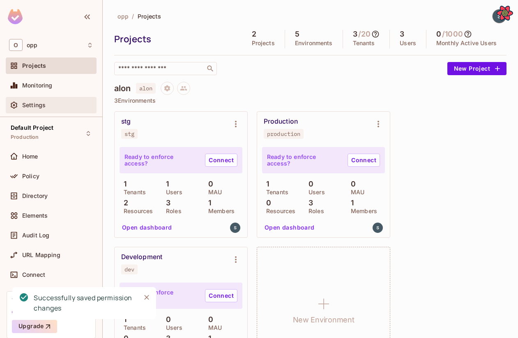
click at [48, 104] on div "Settings" at bounding box center [57, 105] width 71 height 7
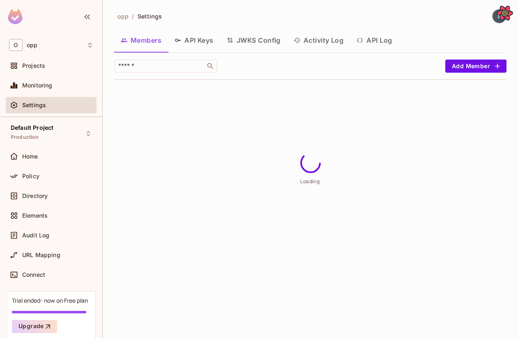
click at [312, 43] on button "Activity Log" at bounding box center [318, 40] width 63 height 21
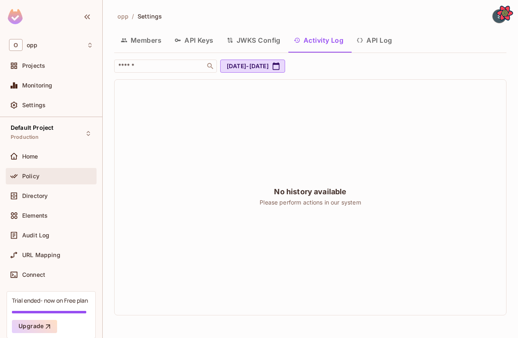
click at [61, 177] on div "Policy" at bounding box center [57, 176] width 71 height 7
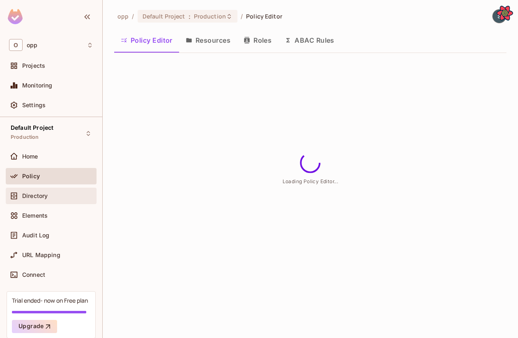
click at [61, 190] on div "Directory" at bounding box center [51, 196] width 91 height 16
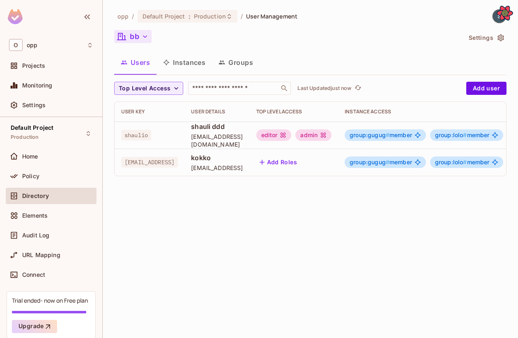
click at [139, 43] on button "bb" at bounding box center [132, 36] width 37 height 13
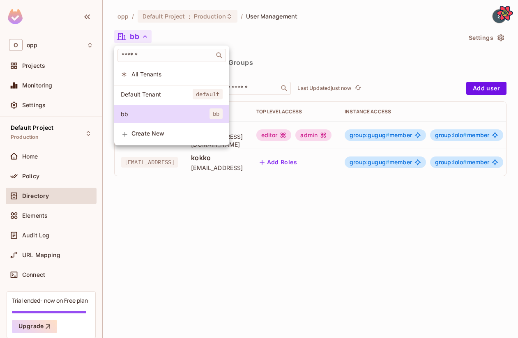
click at [140, 91] on span "Default Tenant" at bounding box center [157, 94] width 72 height 8
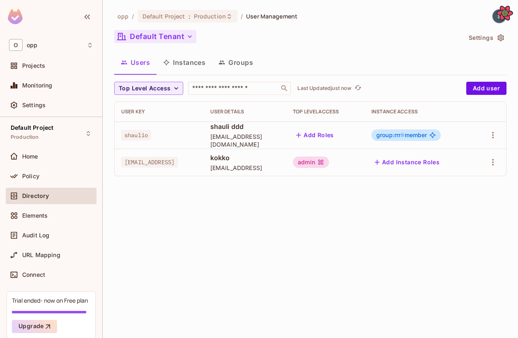
click at [142, 40] on button "Default Tenant" at bounding box center [155, 36] width 82 height 13
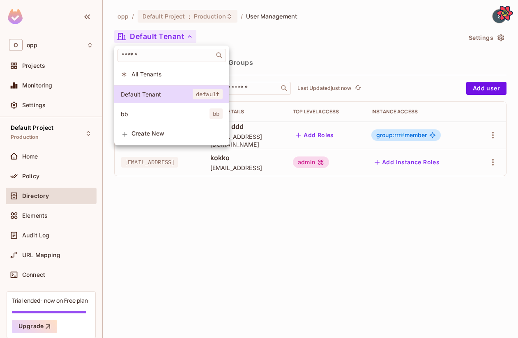
click at [174, 207] on div at bounding box center [259, 169] width 518 height 338
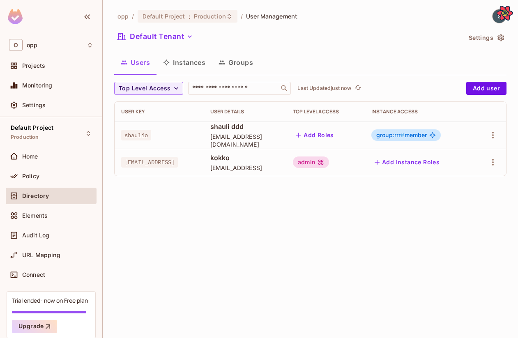
click at [236, 61] on button "Groups" at bounding box center [236, 62] width 48 height 21
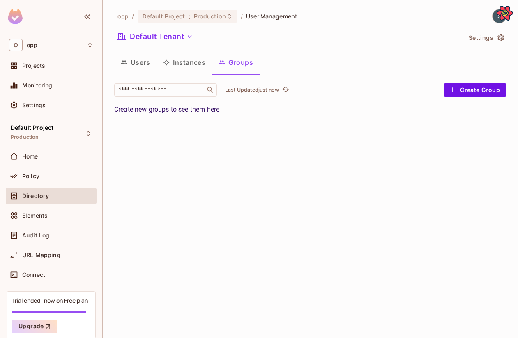
click at [142, 64] on button "Users" at bounding box center [135, 62] width 42 height 21
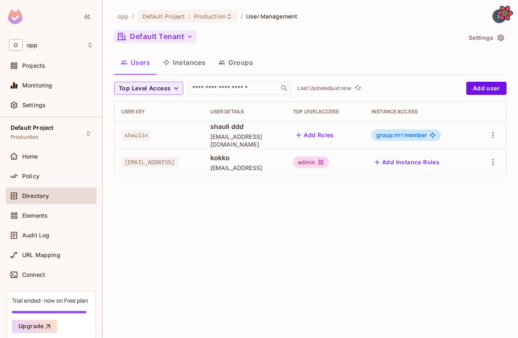
click at [185, 34] on button "Default Tenant" at bounding box center [155, 36] width 82 height 13
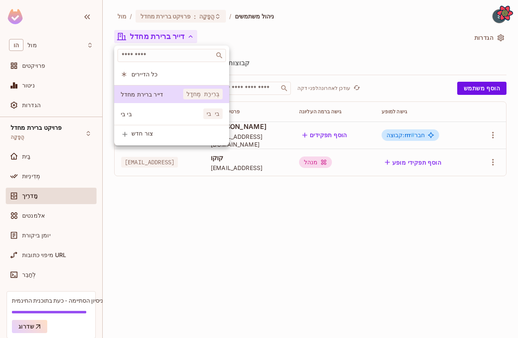
click at [392, 47] on div at bounding box center [259, 169] width 518 height 338
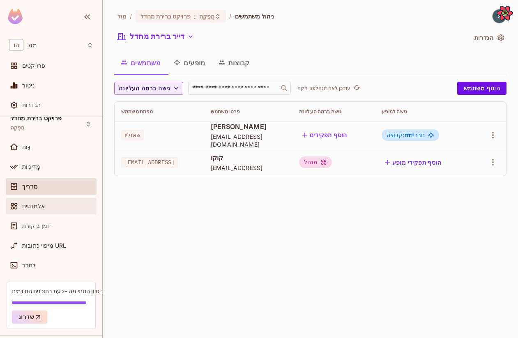
scroll to position [33, 0]
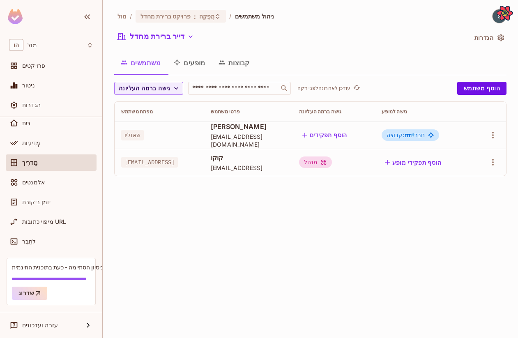
click at [145, 214] on div "מול / פרויקט ברירת מחדל : הֲפָקָה / ניהול משתמשים דייר ברירת מחדל הגדרות משתמשי…" at bounding box center [310, 169] width 415 height 338
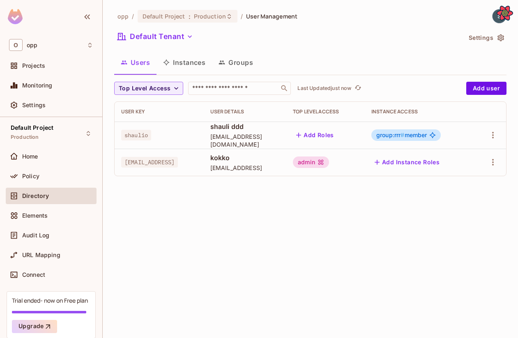
click at [490, 38] on button "Settings" at bounding box center [485, 37] width 41 height 13
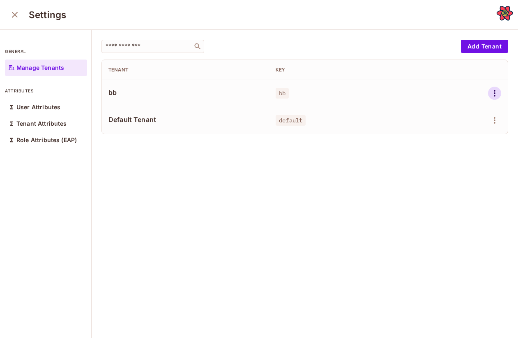
click at [498, 97] on icon "button" at bounding box center [494, 93] width 10 height 10
click at [469, 114] on li "Edit" at bounding box center [459, 112] width 73 height 18
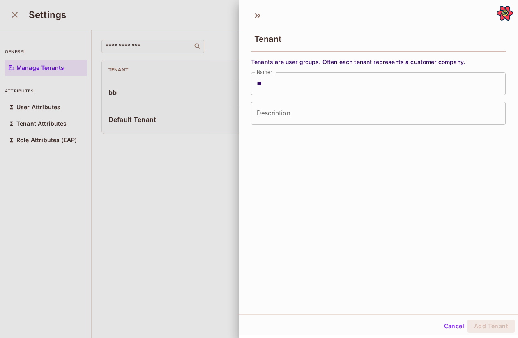
click at [192, 159] on div at bounding box center [259, 169] width 518 height 338
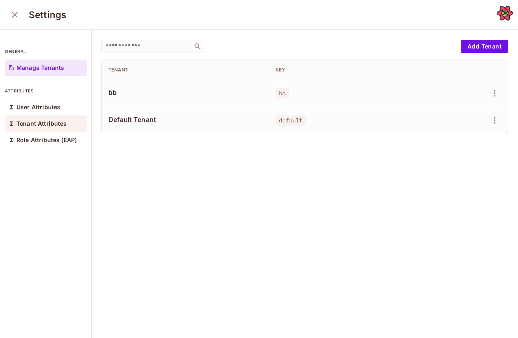
click at [52, 123] on p "Tenant Attributes" at bounding box center [41, 123] width 51 height 7
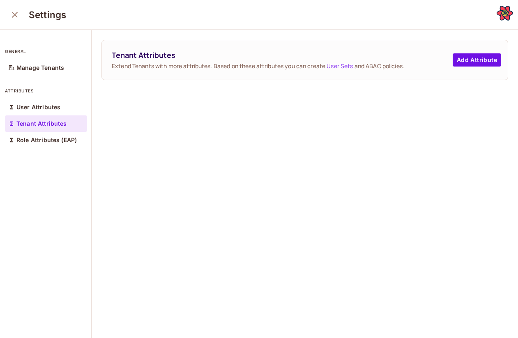
click at [476, 69] on div "Tenant Attributes Extend Tenants with more attributes. Based on these attribute…" at bounding box center [305, 59] width 406 height 39
click at [476, 65] on button "Add Attribute" at bounding box center [477, 59] width 48 height 13
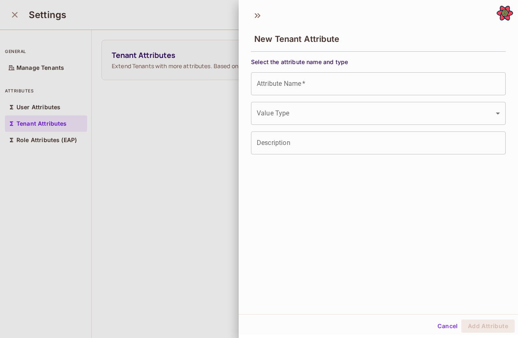
click at [274, 88] on input "Attribute Name   *" at bounding box center [378, 83] width 255 height 23
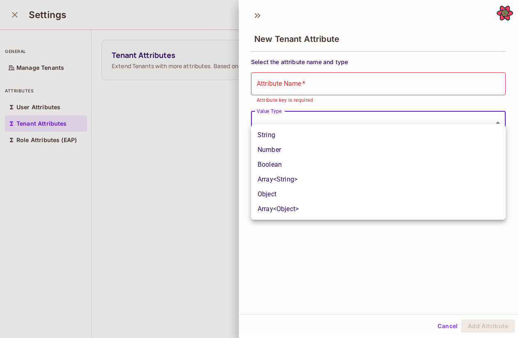
click at [276, 109] on body "**********" at bounding box center [259, 169] width 518 height 338
click at [195, 138] on div at bounding box center [259, 169] width 518 height 338
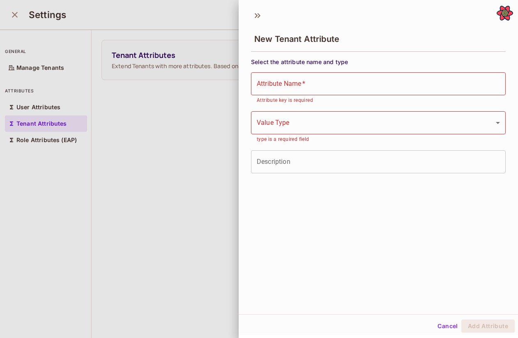
click at [195, 138] on div at bounding box center [259, 169] width 518 height 338
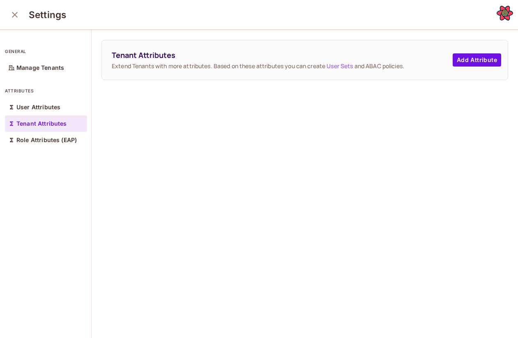
click at [53, 156] on div "general Manage Tenants attributes User Attributes Tenant Attributes Role Attrib…" at bounding box center [46, 184] width 92 height 309
click at [49, 144] on div "Role Attributes (EAP)" at bounding box center [46, 140] width 82 height 16
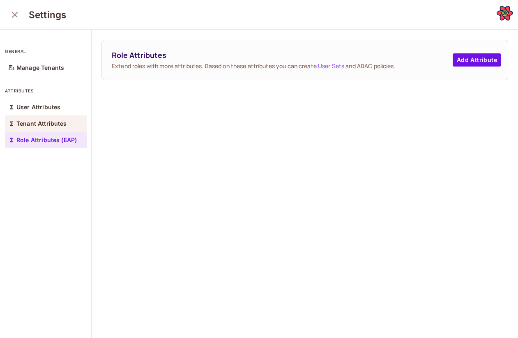
click at [47, 128] on div "Tenant Attributes" at bounding box center [46, 123] width 82 height 16
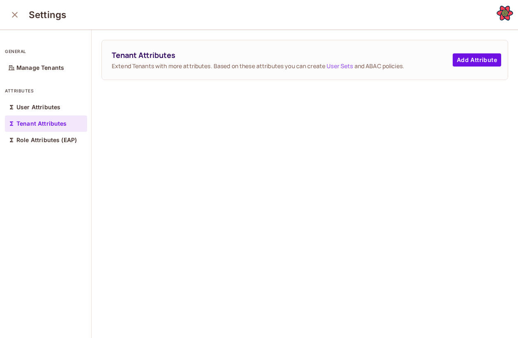
click at [48, 94] on div "attributes User Attributes Tenant Attributes Role Attributes (EAP)" at bounding box center [46, 113] width 82 height 69
click at [17, 18] on icon "close" at bounding box center [15, 15] width 10 height 10
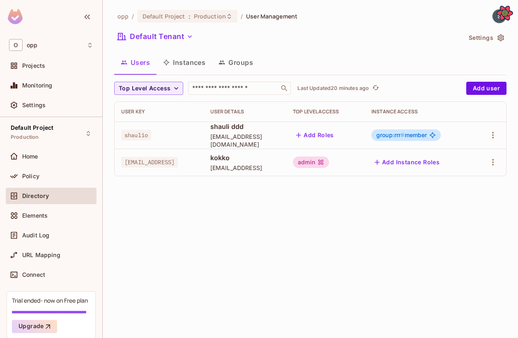
click at [291, 309] on div "opp / Default Project : Production / User Management Default Tenant Settings Us…" at bounding box center [310, 169] width 415 height 338
click at [46, 218] on span "Elements" at bounding box center [34, 215] width 25 height 7
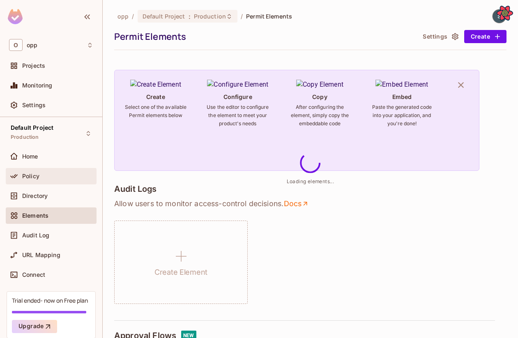
click at [46, 184] on div "Policy" at bounding box center [51, 176] width 91 height 16
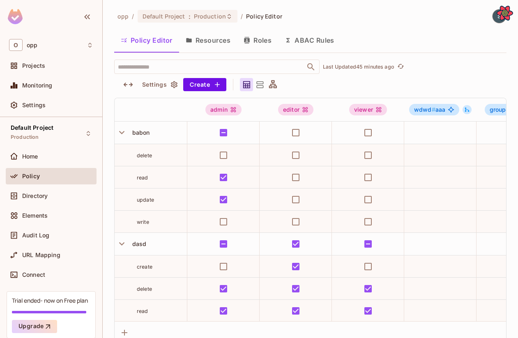
click at [309, 32] on button "ABAC Rules" at bounding box center [309, 40] width 63 height 21
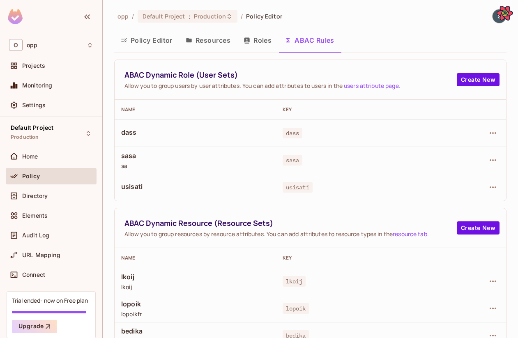
scroll to position [39, 0]
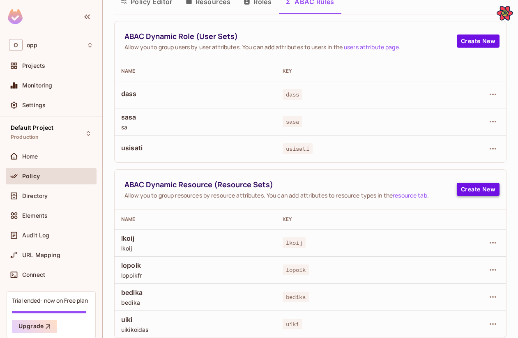
click at [471, 193] on button "Create New" at bounding box center [478, 189] width 43 height 13
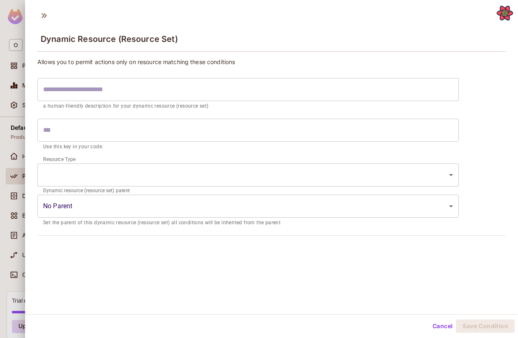
click at [17, 136] on div at bounding box center [259, 169] width 518 height 338
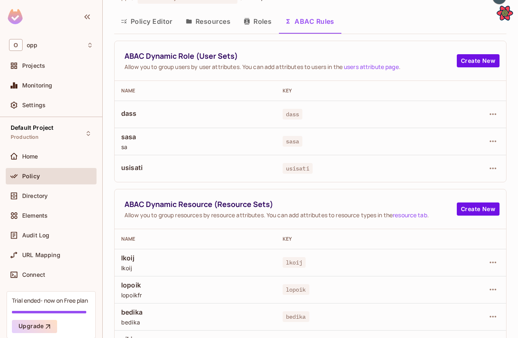
scroll to position [0, 0]
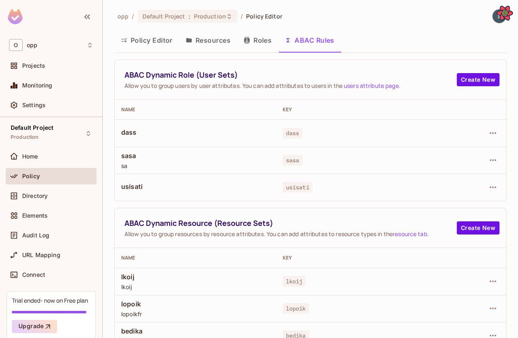
click at [222, 43] on button "Resources" at bounding box center [208, 40] width 58 height 21
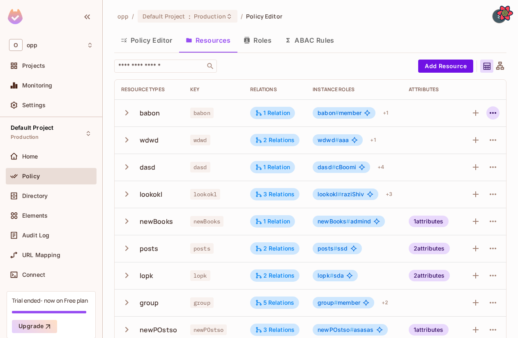
click at [494, 113] on icon "button" at bounding box center [493, 113] width 10 height 10
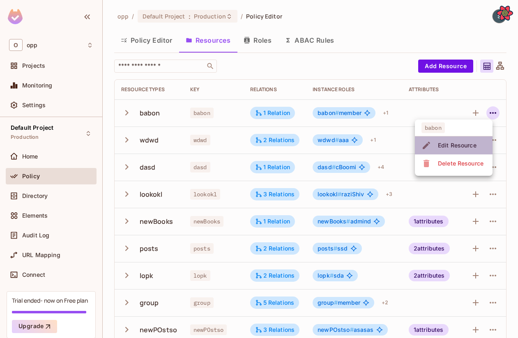
click at [468, 147] on div "Edit Resource" at bounding box center [457, 145] width 39 height 8
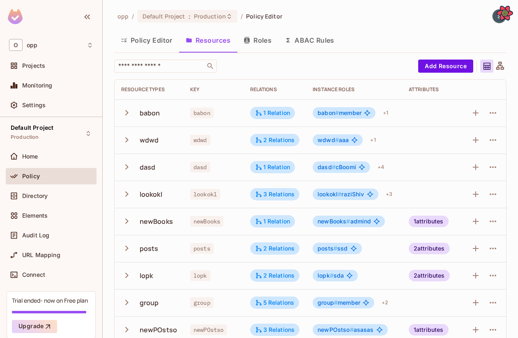
scroll to position [12, 0]
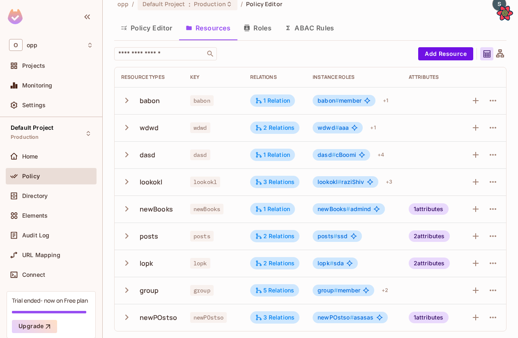
click at [452, 129] on td at bounding box center [432, 127] width 60 height 27
click at [491, 104] on icon "button" at bounding box center [493, 101] width 10 height 10
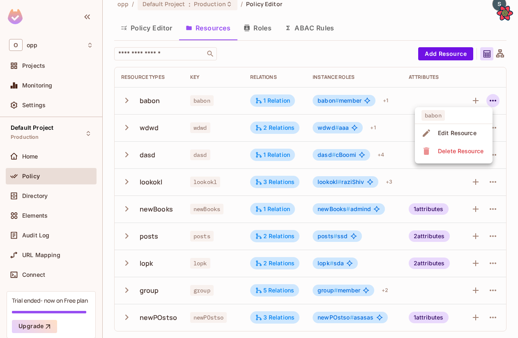
click at [459, 132] on div "Edit Resource" at bounding box center [457, 133] width 39 height 8
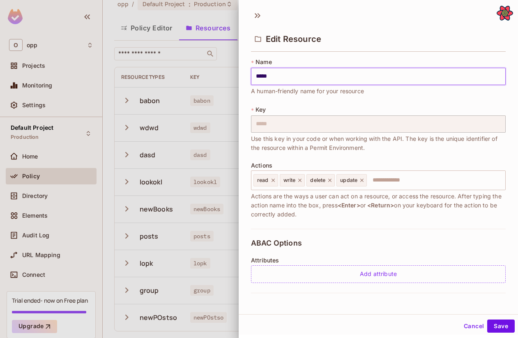
scroll to position [138, 0]
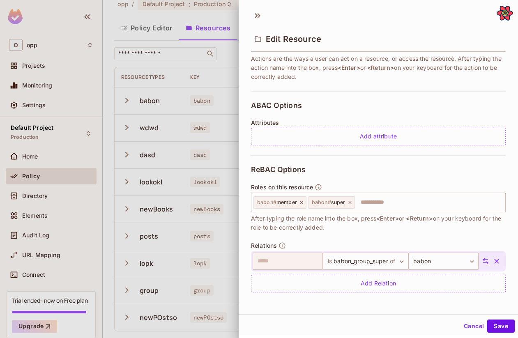
click at [216, 81] on div at bounding box center [259, 169] width 518 height 338
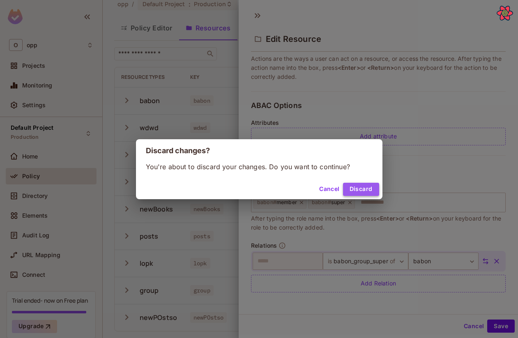
click at [359, 190] on button "Discard" at bounding box center [361, 189] width 36 height 13
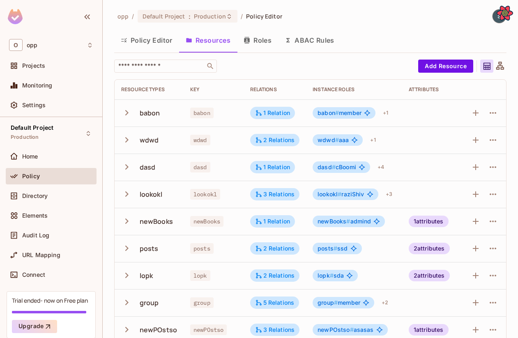
scroll to position [12, 0]
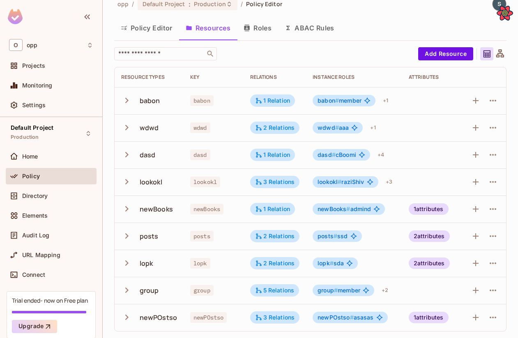
click at [428, 247] on td "2 attributes" at bounding box center [432, 236] width 60 height 27
click at [428, 246] on td "2 attributes" at bounding box center [432, 236] width 60 height 27
click at [428, 241] on div "2 attributes" at bounding box center [429, 235] width 41 height 11
click at [412, 241] on div at bounding box center [259, 169] width 518 height 338
